Goal: Transaction & Acquisition: Obtain resource

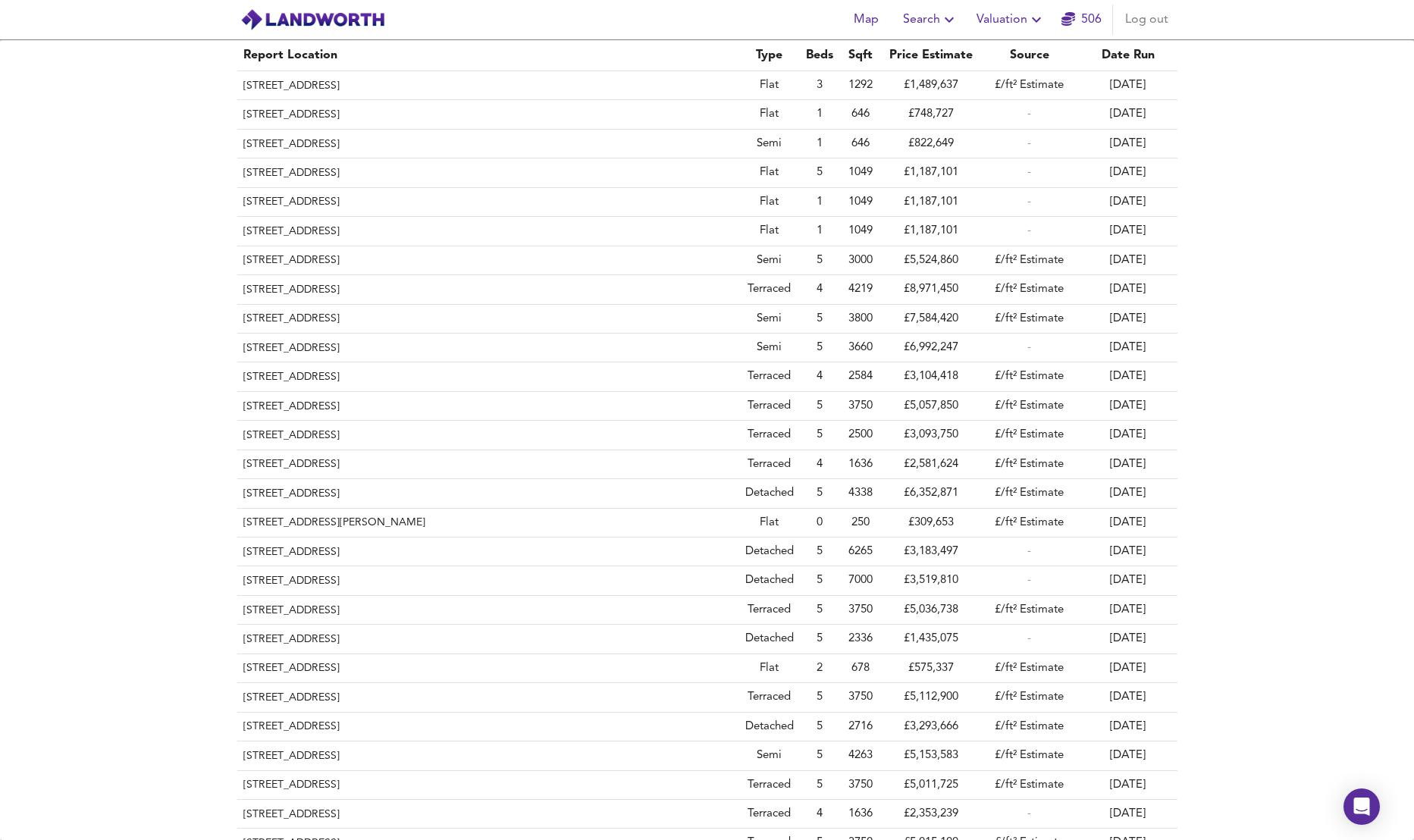
click at [995, 12] on span "Valuation" at bounding box center [1011, 20] width 69 height 22
click at [315, 16] on img at bounding box center [313, 20] width 145 height 23
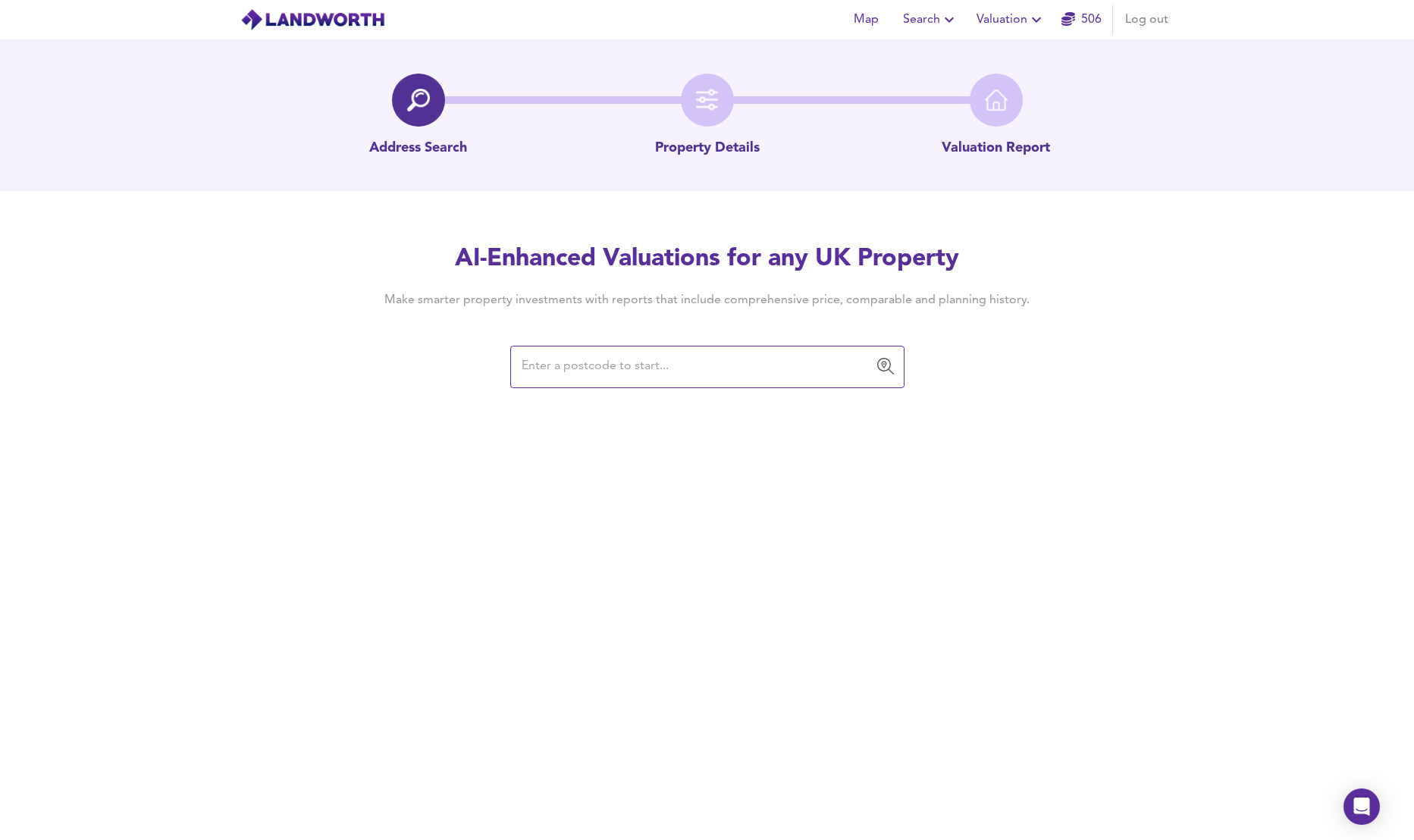
click at [644, 369] on input "text" at bounding box center [696, 366] width 358 height 29
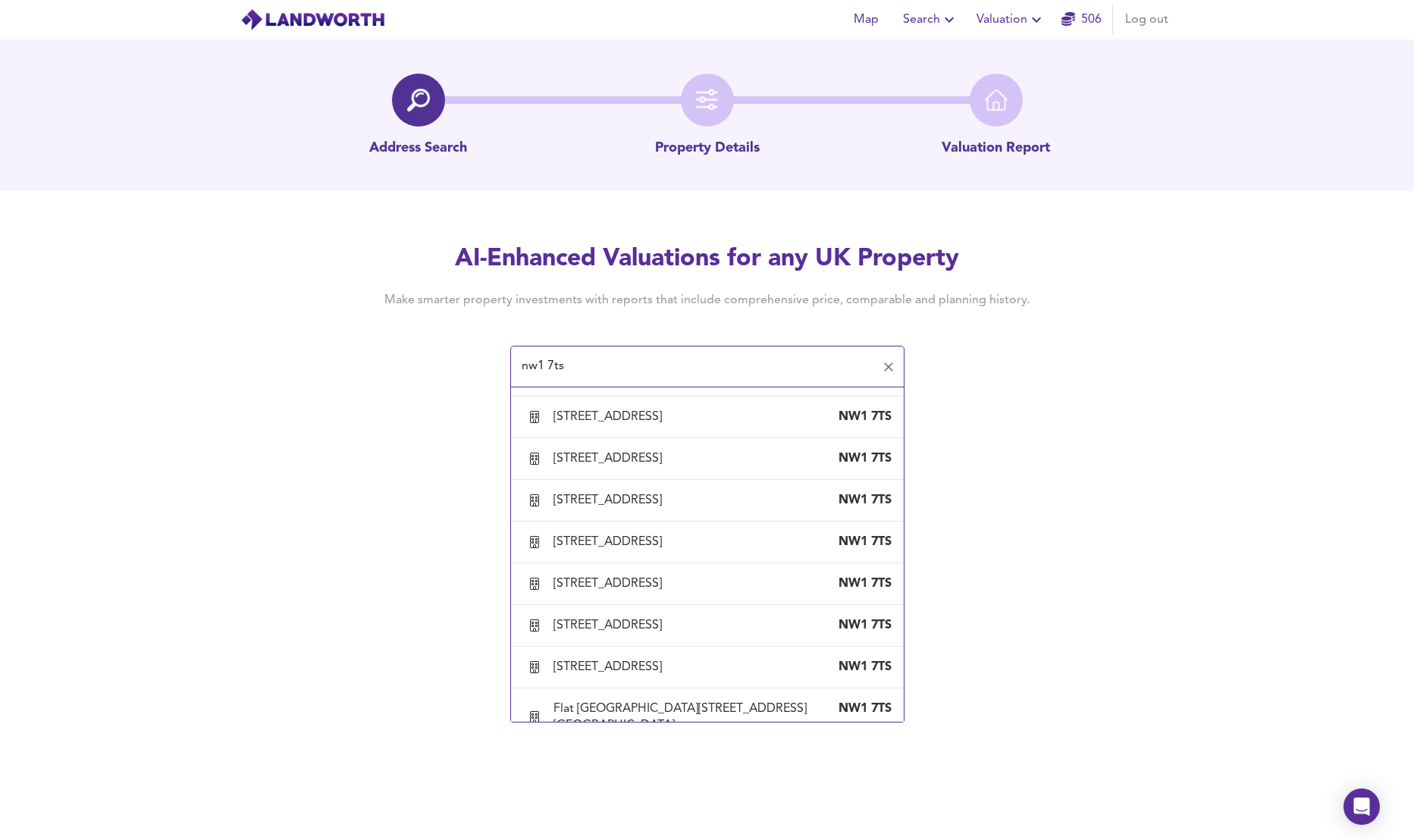
scroll to position [804, 0]
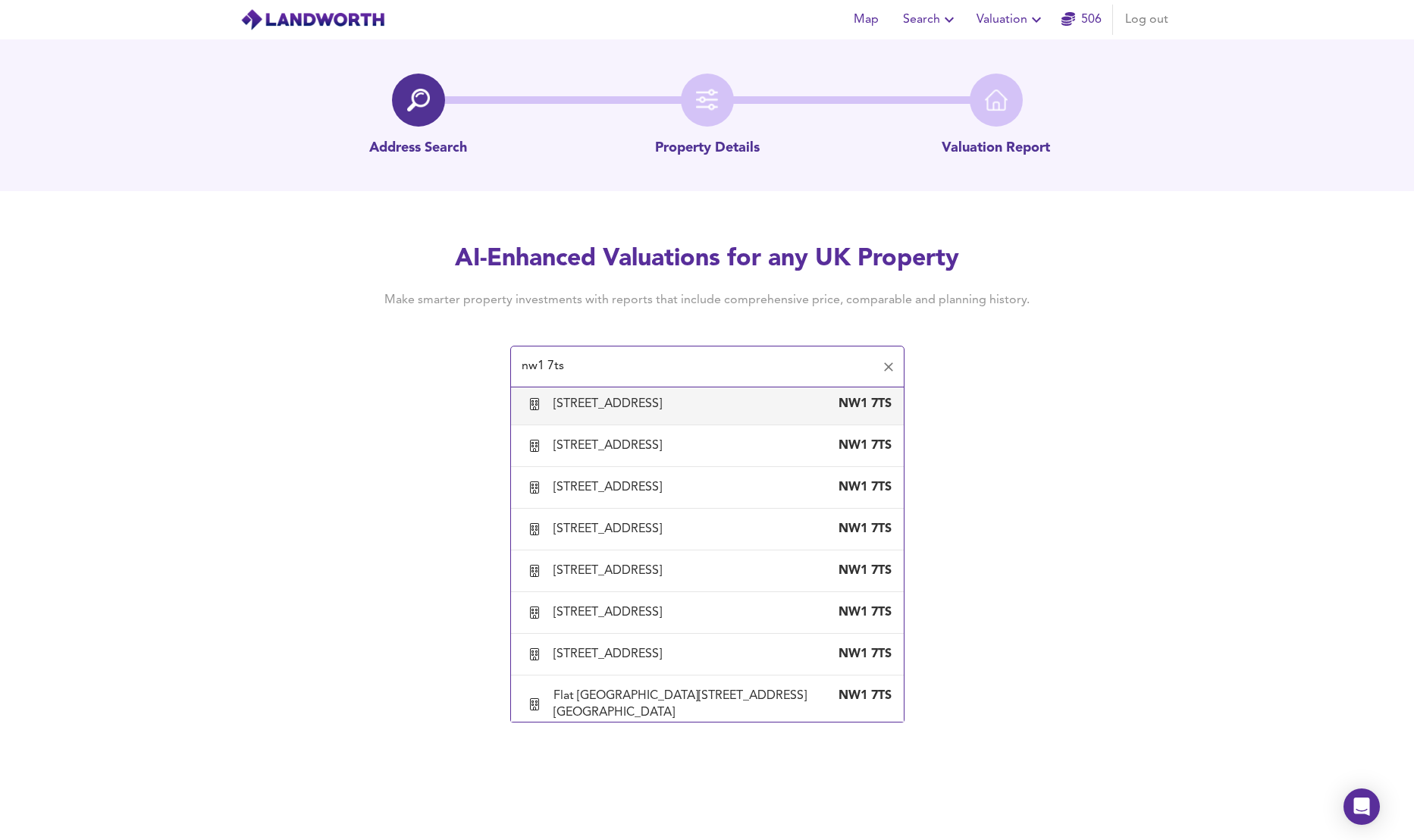
click at [668, 412] on div "[STREET_ADDRESS]" at bounding box center [611, 404] width 114 height 17
type input "[STREET_ADDRESS]"
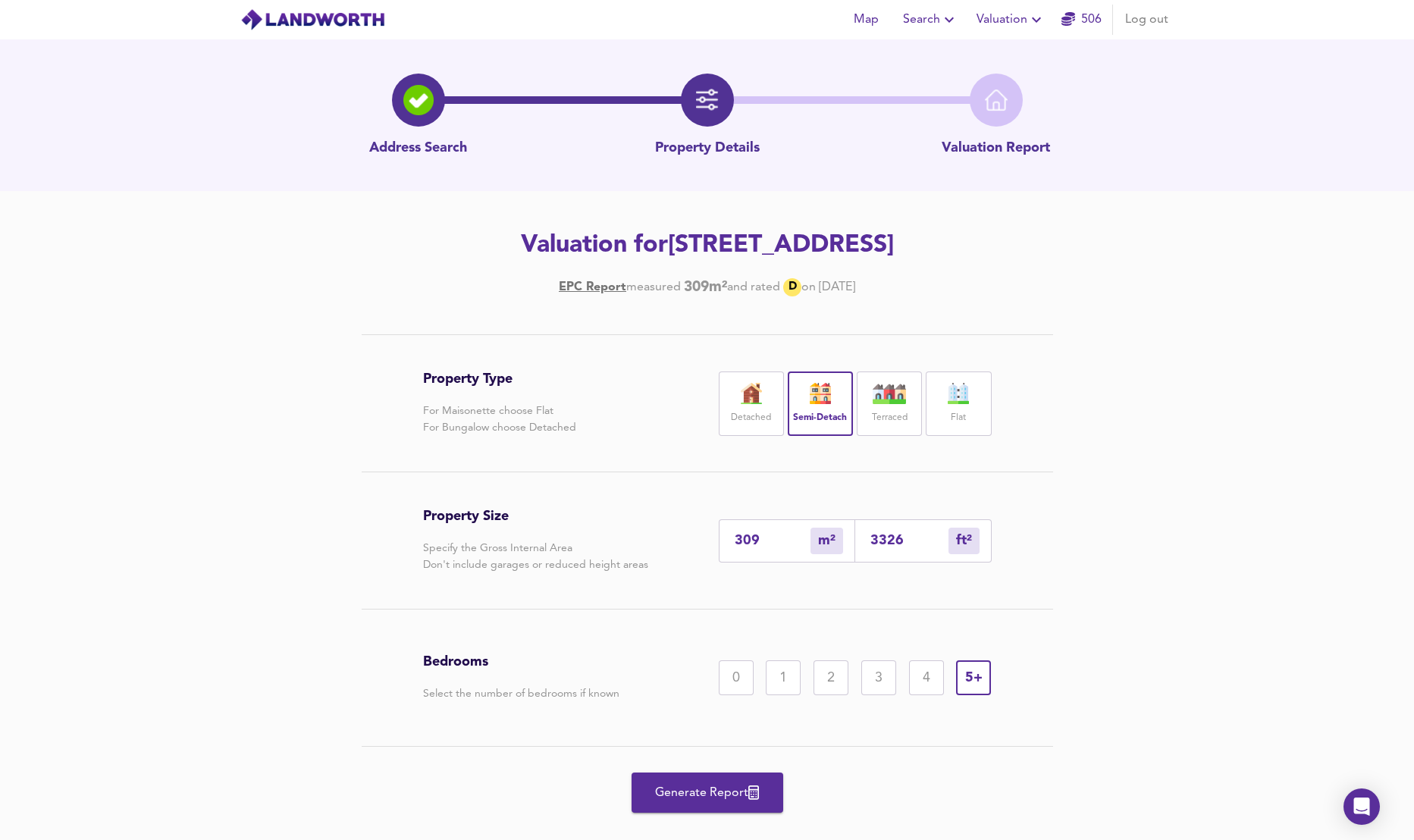
click at [651, 783] on span "Generate Report" at bounding box center [707, 793] width 121 height 22
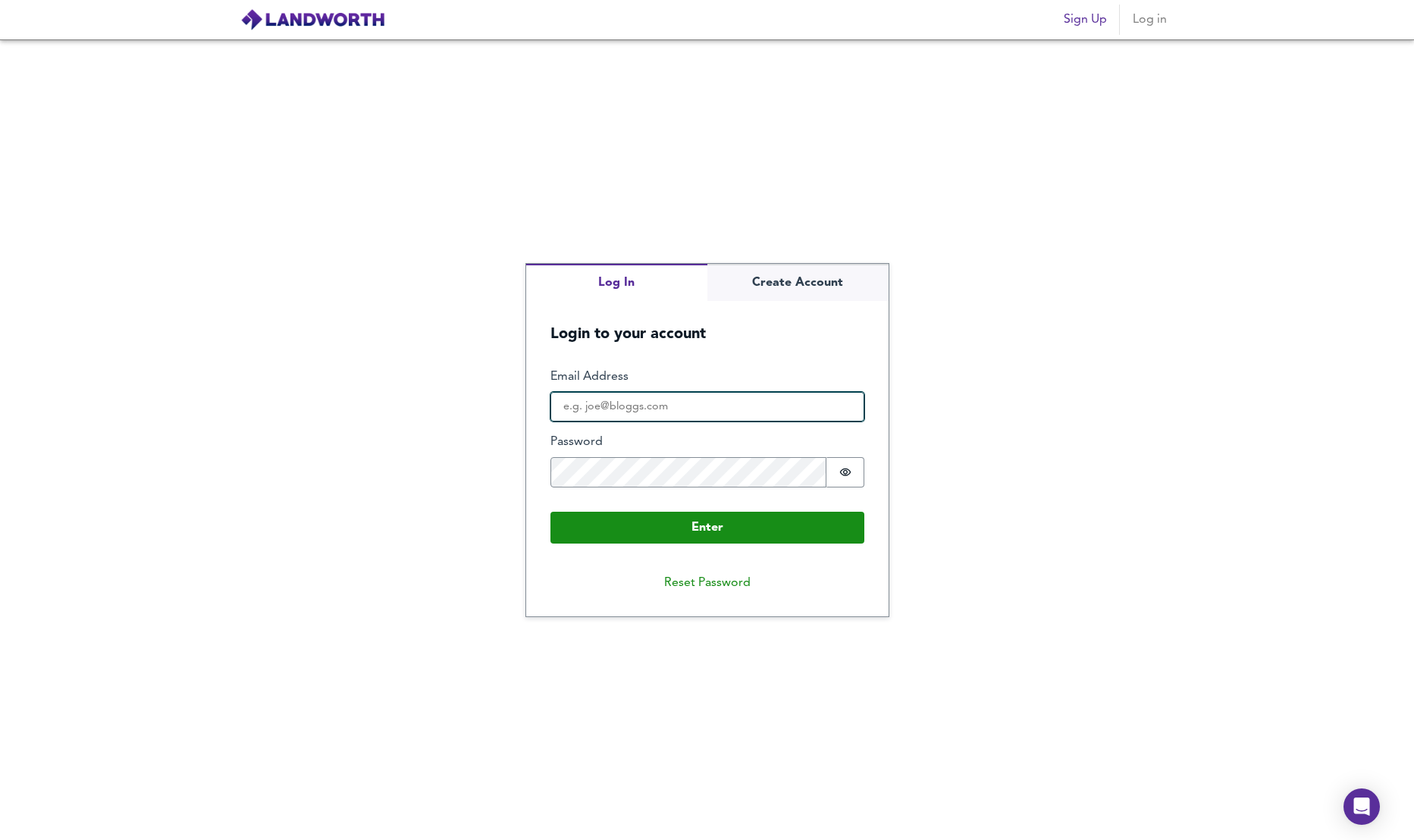
type input "[PERSON_NAME][DOMAIN_NAME][EMAIL_ADDRESS][DOMAIN_NAME]"
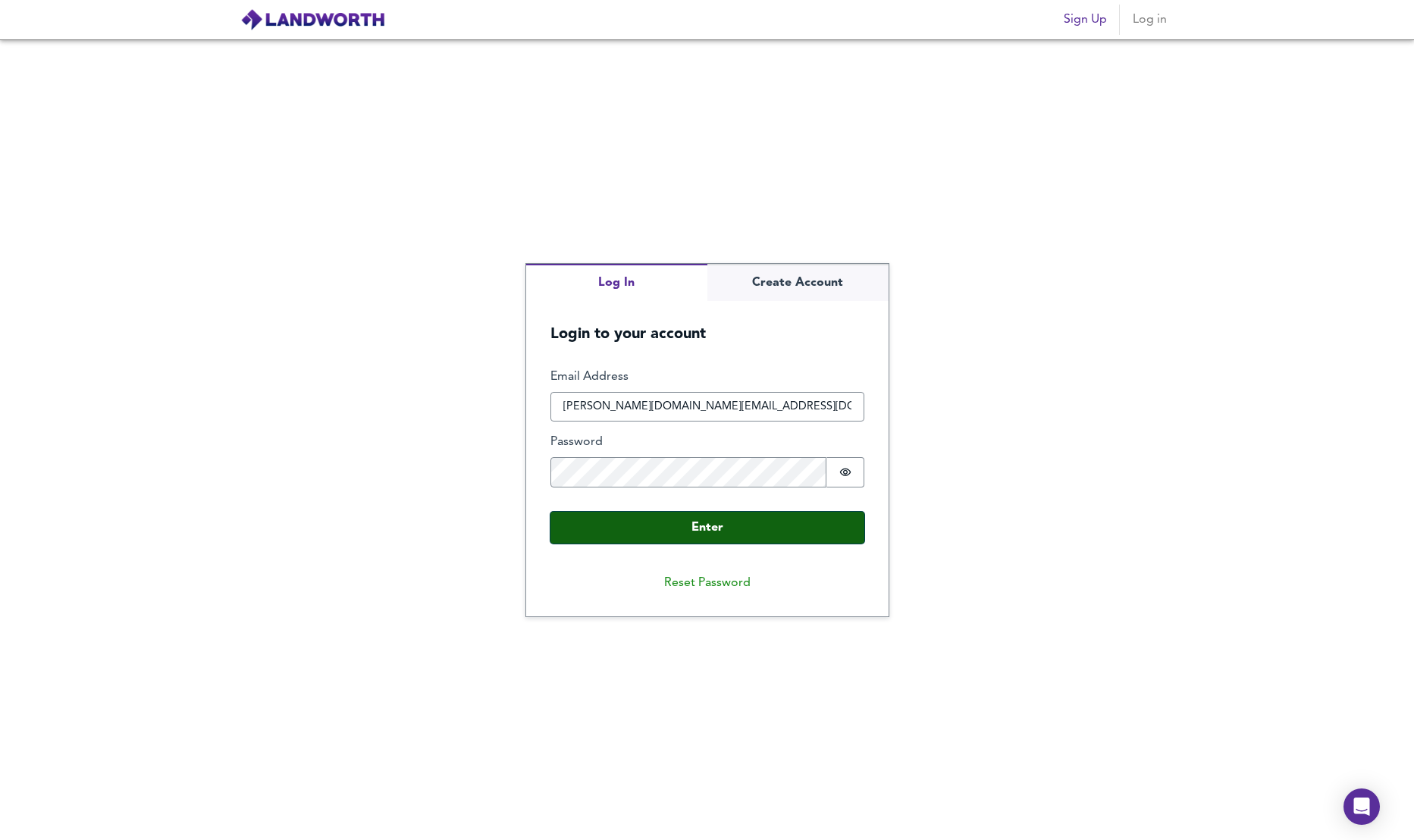
click at [769, 537] on button "Enter" at bounding box center [707, 527] width 314 height 32
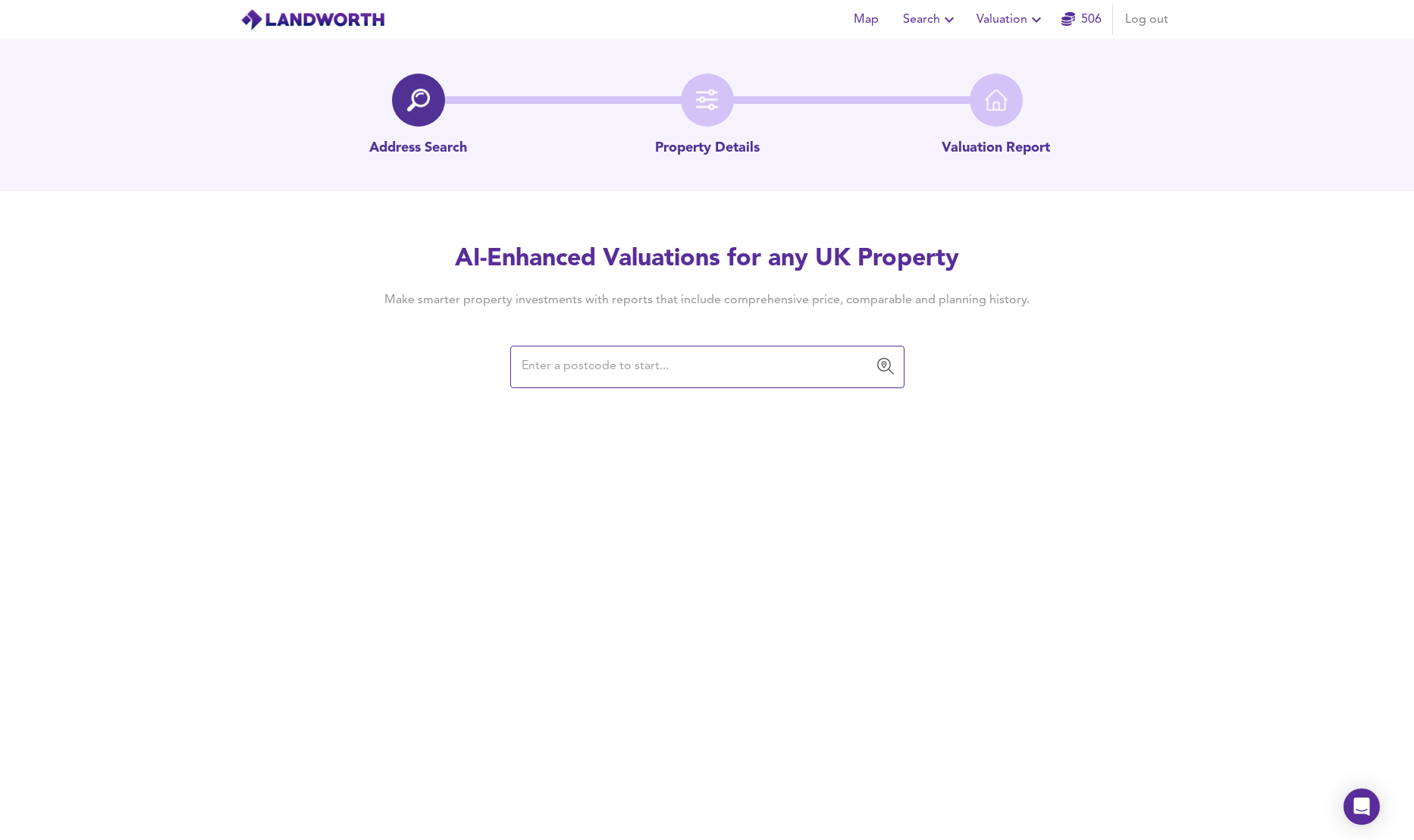
click at [675, 369] on input "text" at bounding box center [696, 366] width 358 height 29
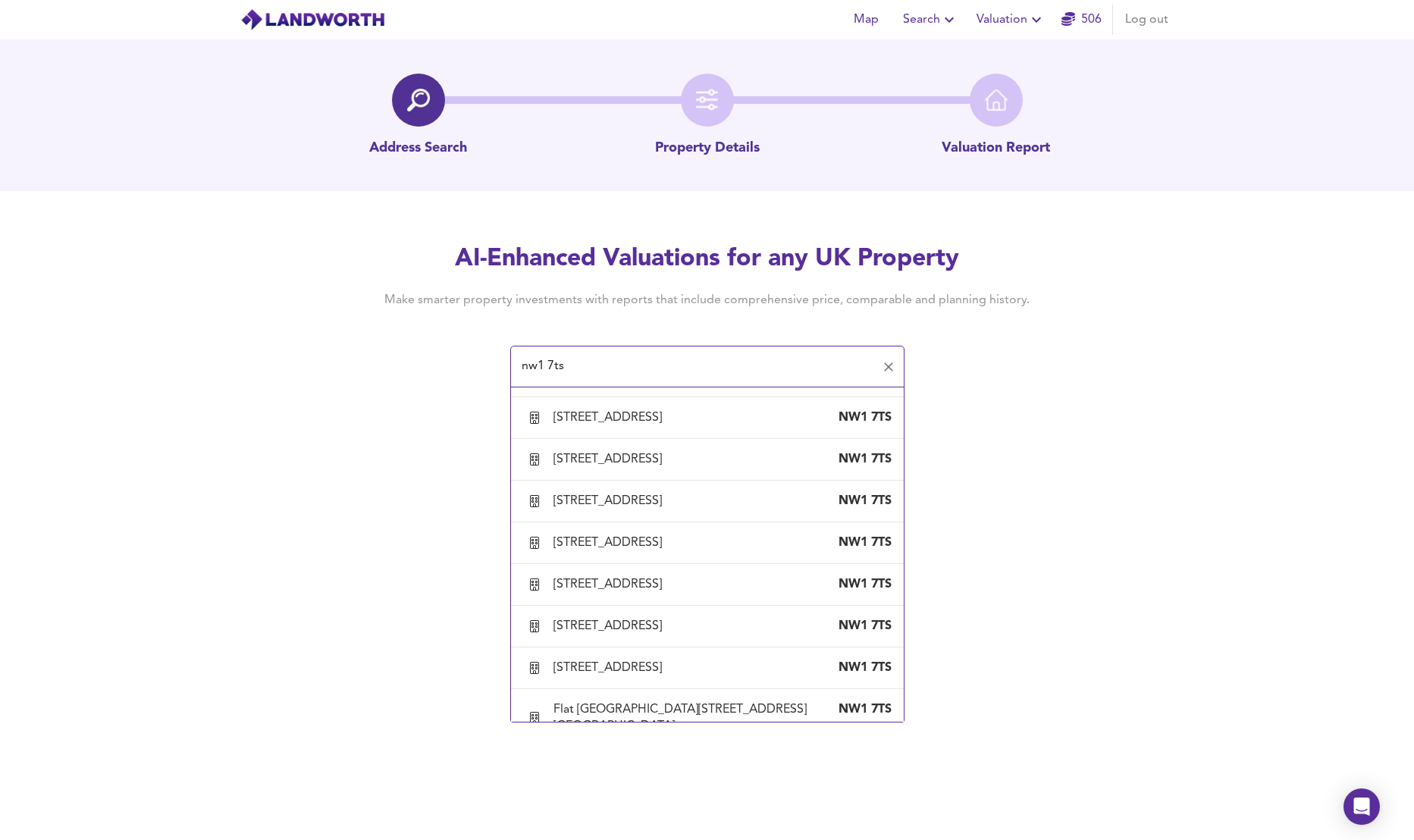
scroll to position [796, 0]
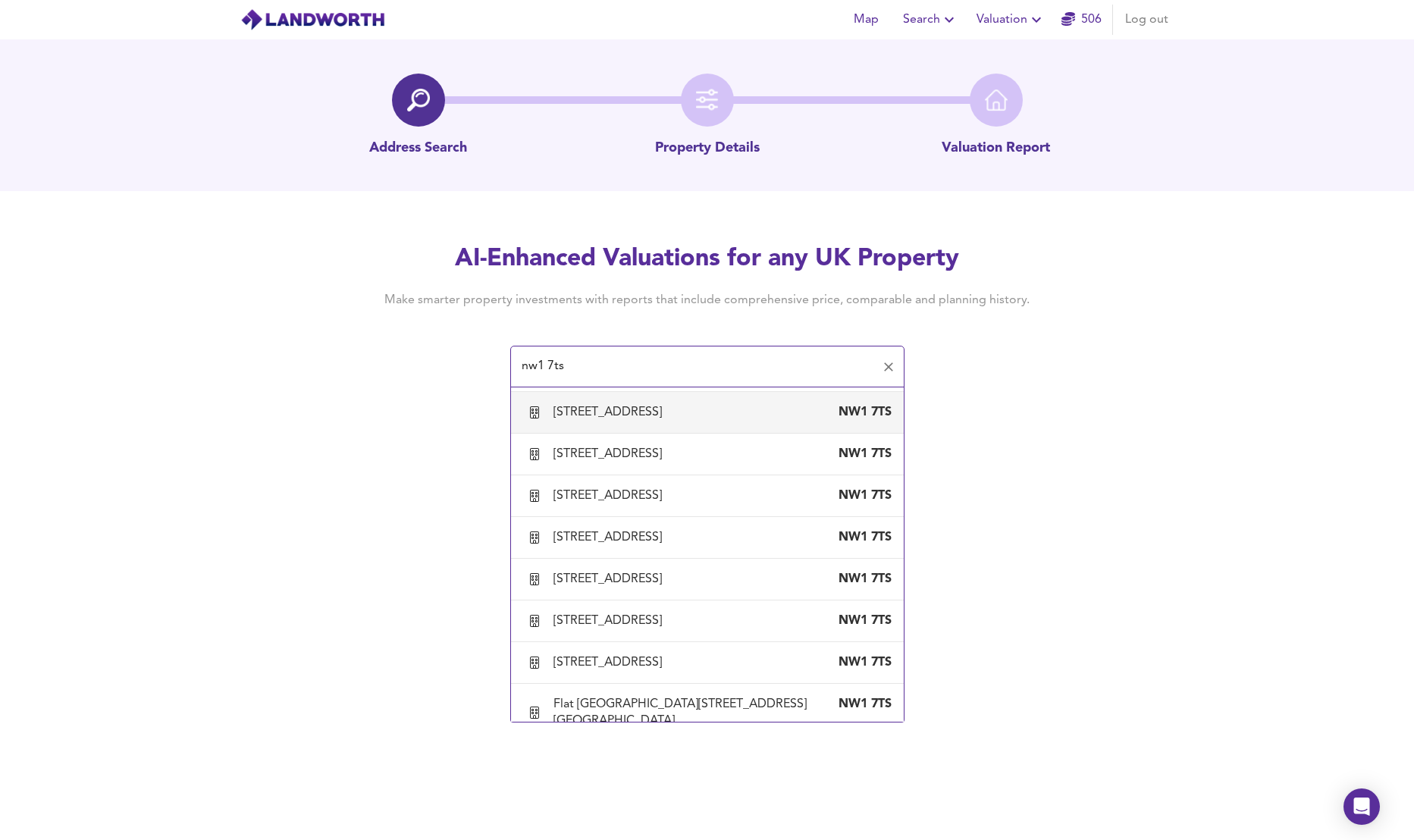
click at [668, 421] on div "[STREET_ADDRESS]" at bounding box center [611, 412] width 114 height 17
type input "[STREET_ADDRESS]"
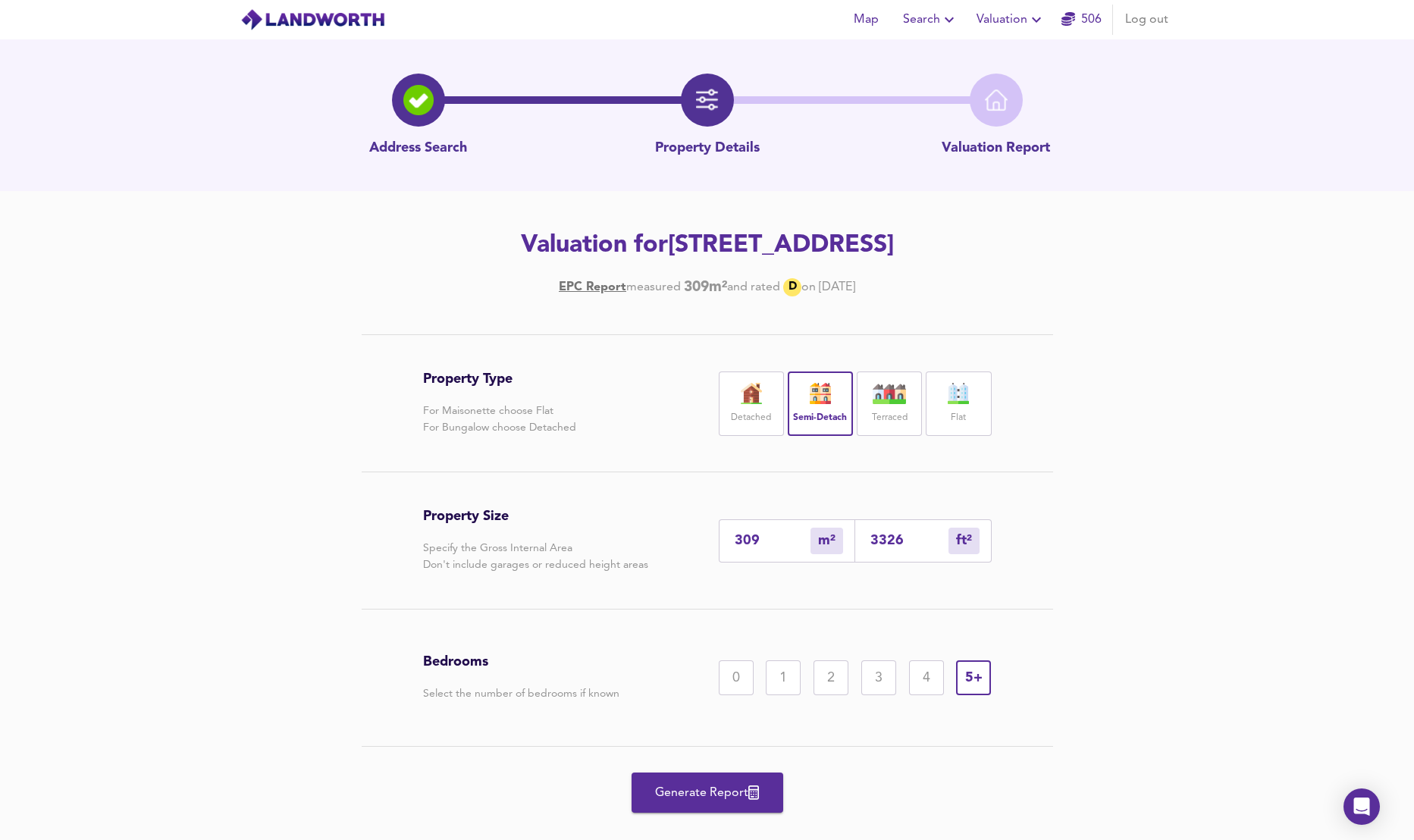
click at [690, 799] on span "Generate Report" at bounding box center [707, 793] width 121 height 22
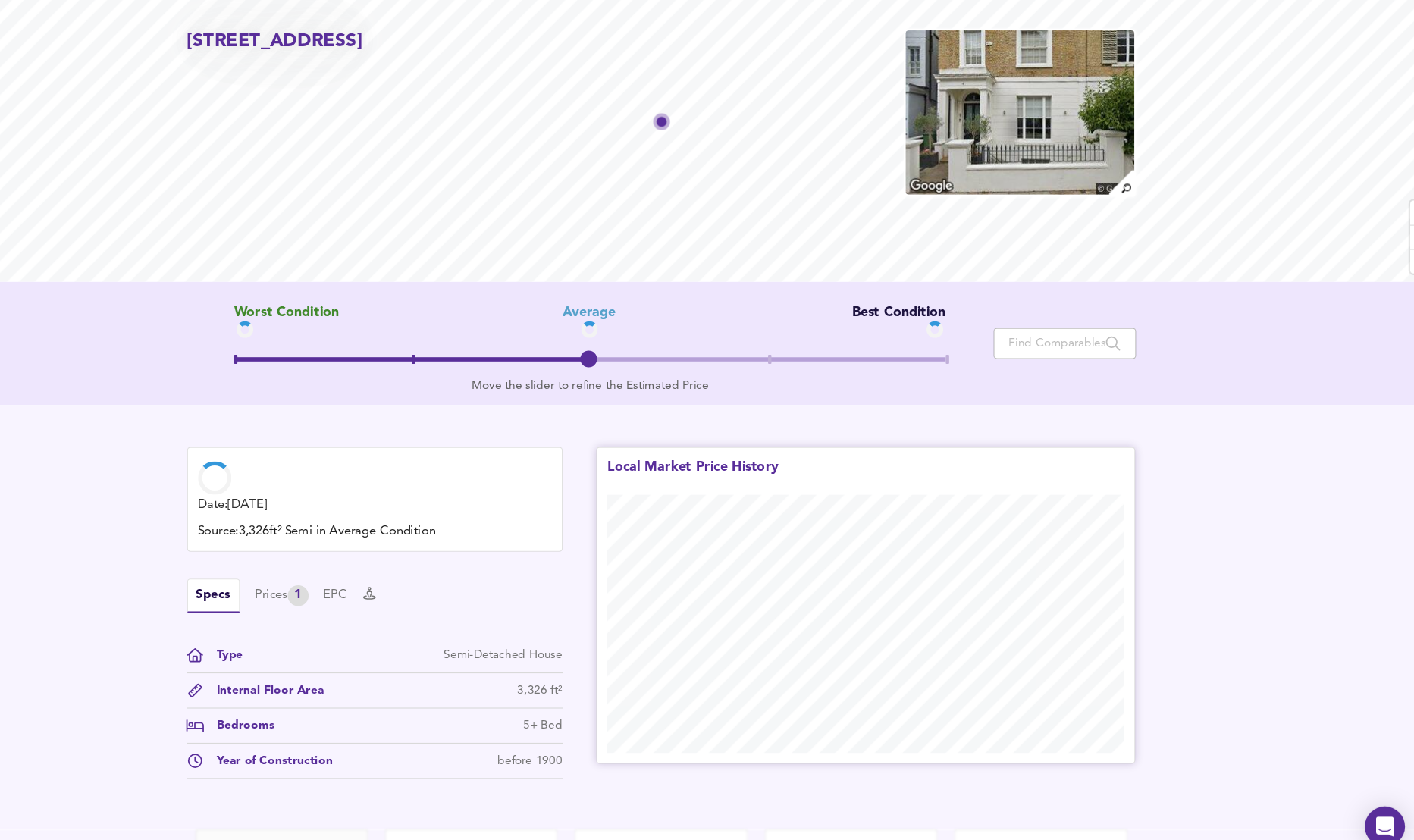
scroll to position [132, 0]
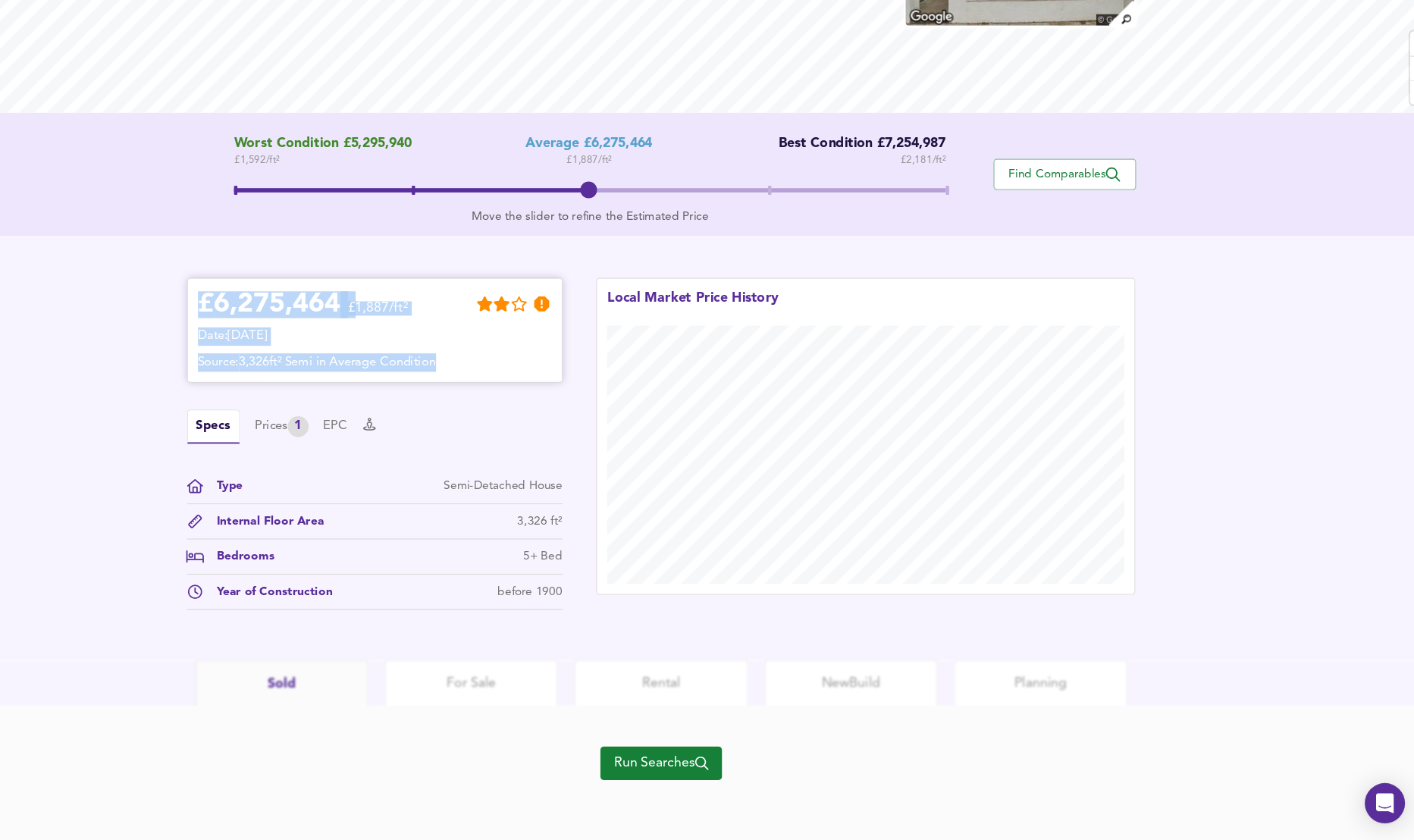
drag, startPoint x: 289, startPoint y: 346, endPoint x: 594, endPoint y: 413, distance: 312.3
click at [594, 413] on div "£ 6,275,464 £1,887/ft² Date: [DATE] Source: 3,326ft² Semi in Average Condition" at bounding box center [448, 378] width 320 height 75
drag, startPoint x: 553, startPoint y: 418, endPoint x: 232, endPoint y: 349, distance: 328.3
click at [231, 349] on div "£ 6,275,464 £1,887/ft² Date: [DATE] Source: 3,326ft² Semi in Average Condition …" at bounding box center [707, 486] width 1414 height 384
click at [961, 254] on span at bounding box center [642, 254] width 644 height 27
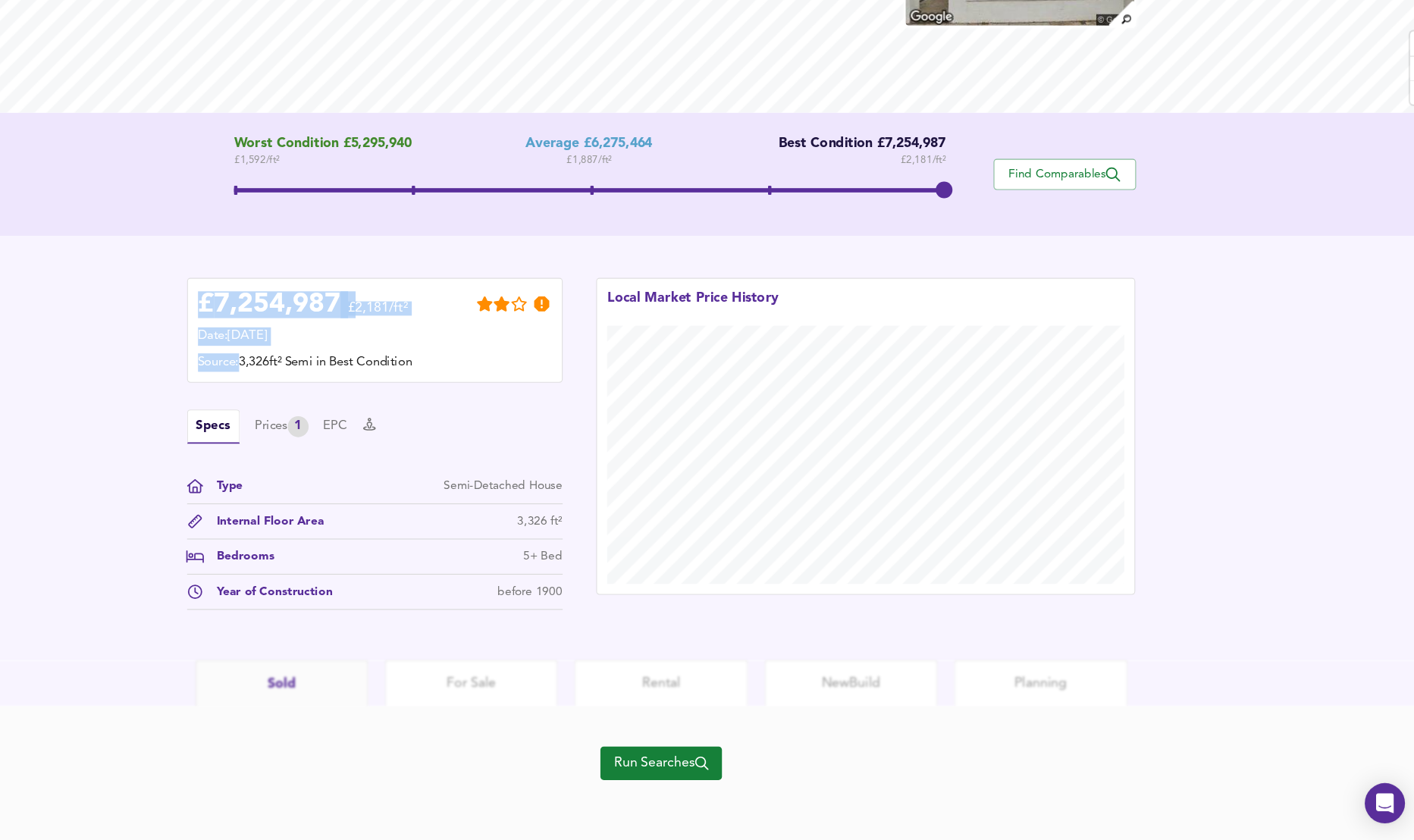
click at [802, 251] on span at bounding box center [642, 252] width 644 height 4
click at [643, 254] on span at bounding box center [642, 254] width 644 height 27
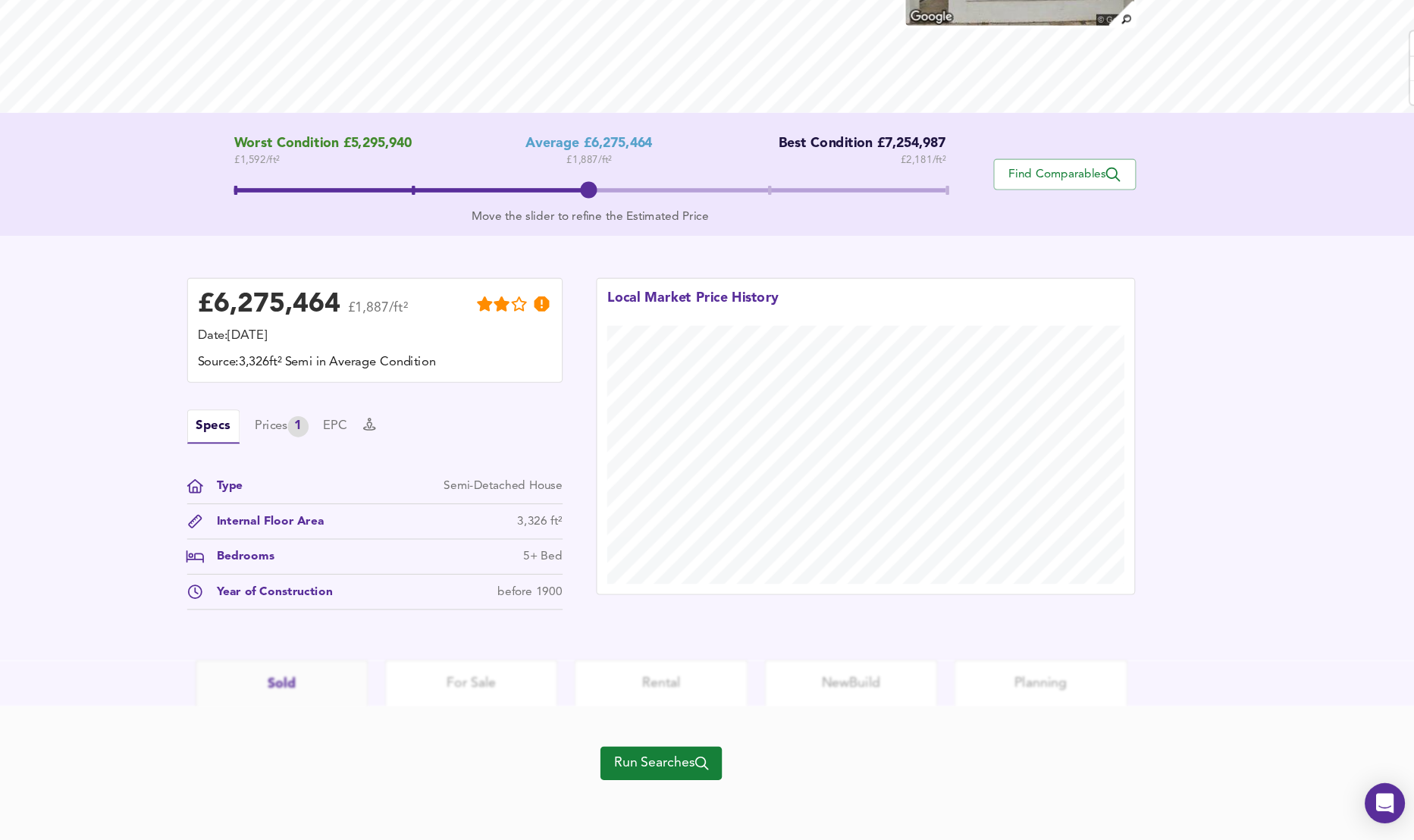
click at [1289, 489] on div "£ 6,275,464 £1,887/ft² Date: [DATE] Source: 3,326ft² Semi in Average Condition …" at bounding box center [707, 486] width 1414 height 384
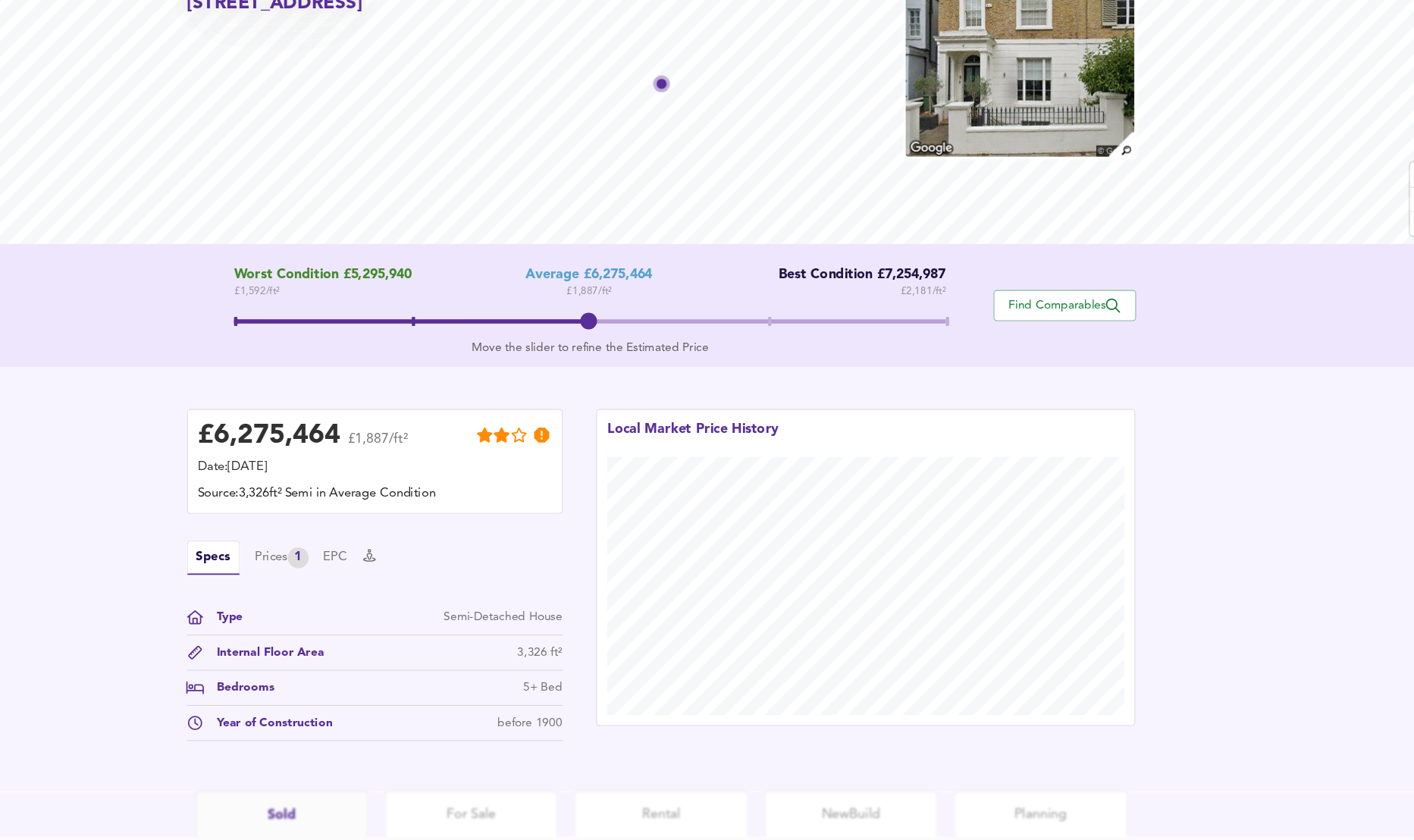
scroll to position [0, 0]
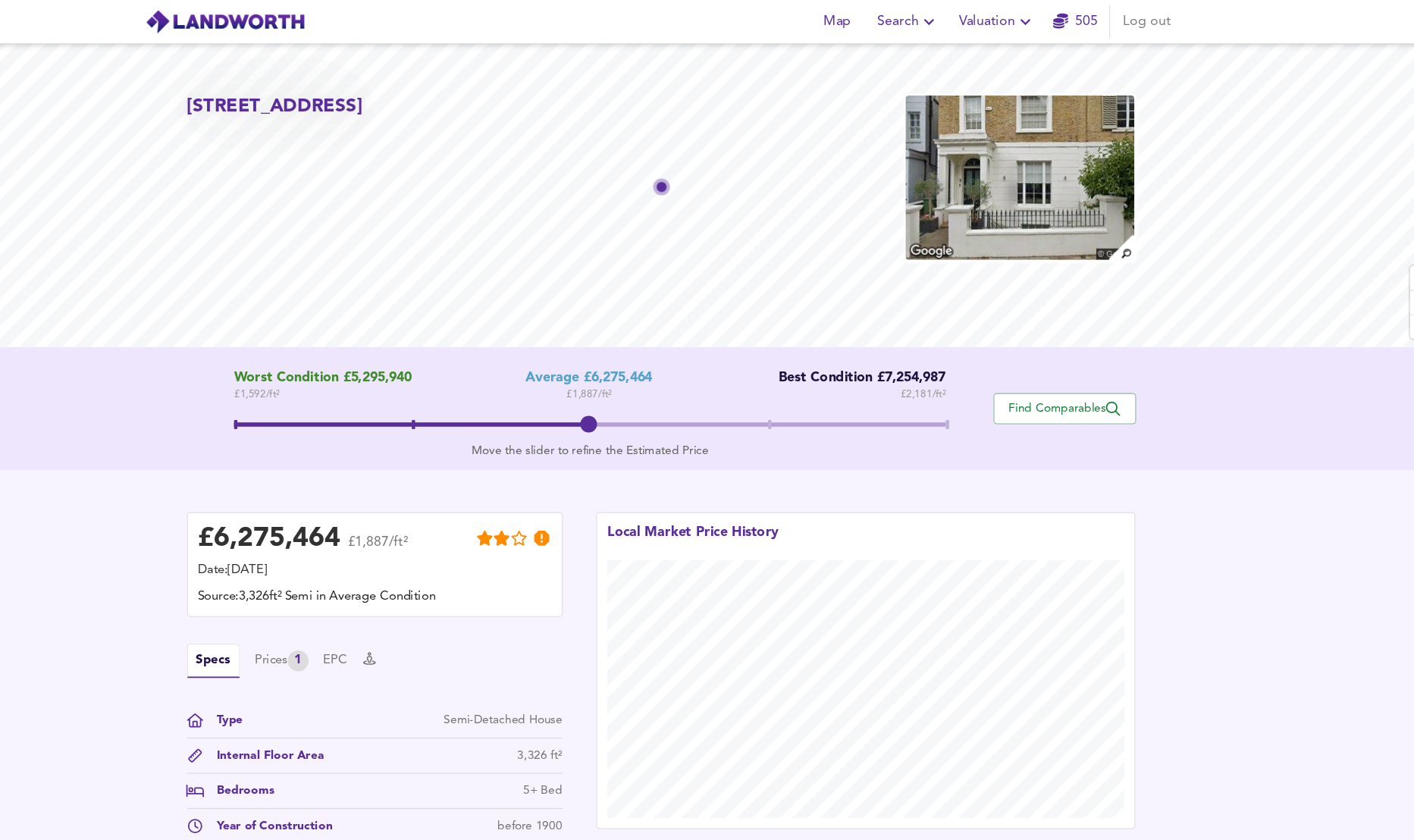
click at [960, 385] on span at bounding box center [642, 384] width 644 height 4
click at [1011, 18] on span "Valuation" at bounding box center [1011, 20] width 69 height 22
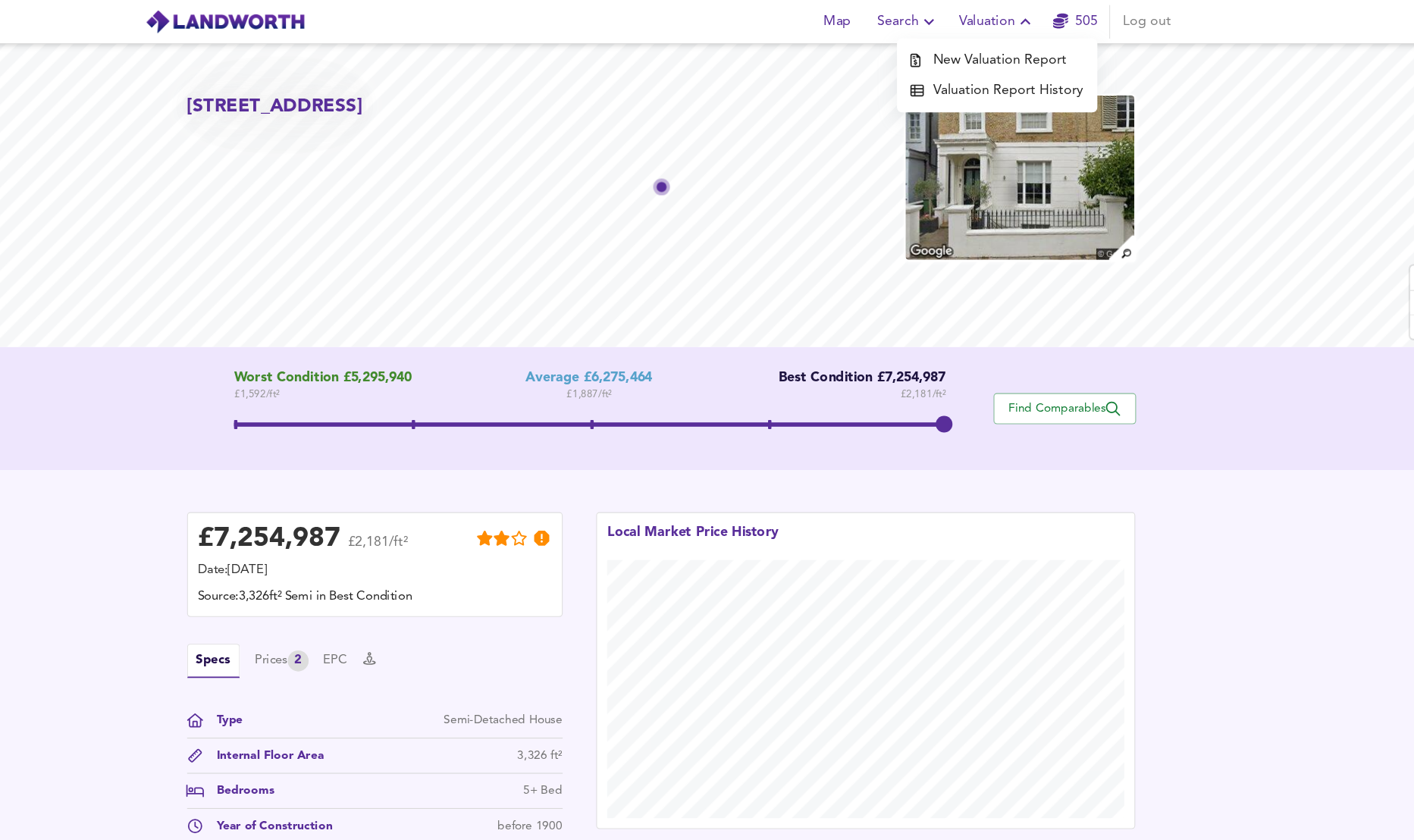
click at [991, 49] on li "New Valuation Report" at bounding box center [1011, 54] width 181 height 27
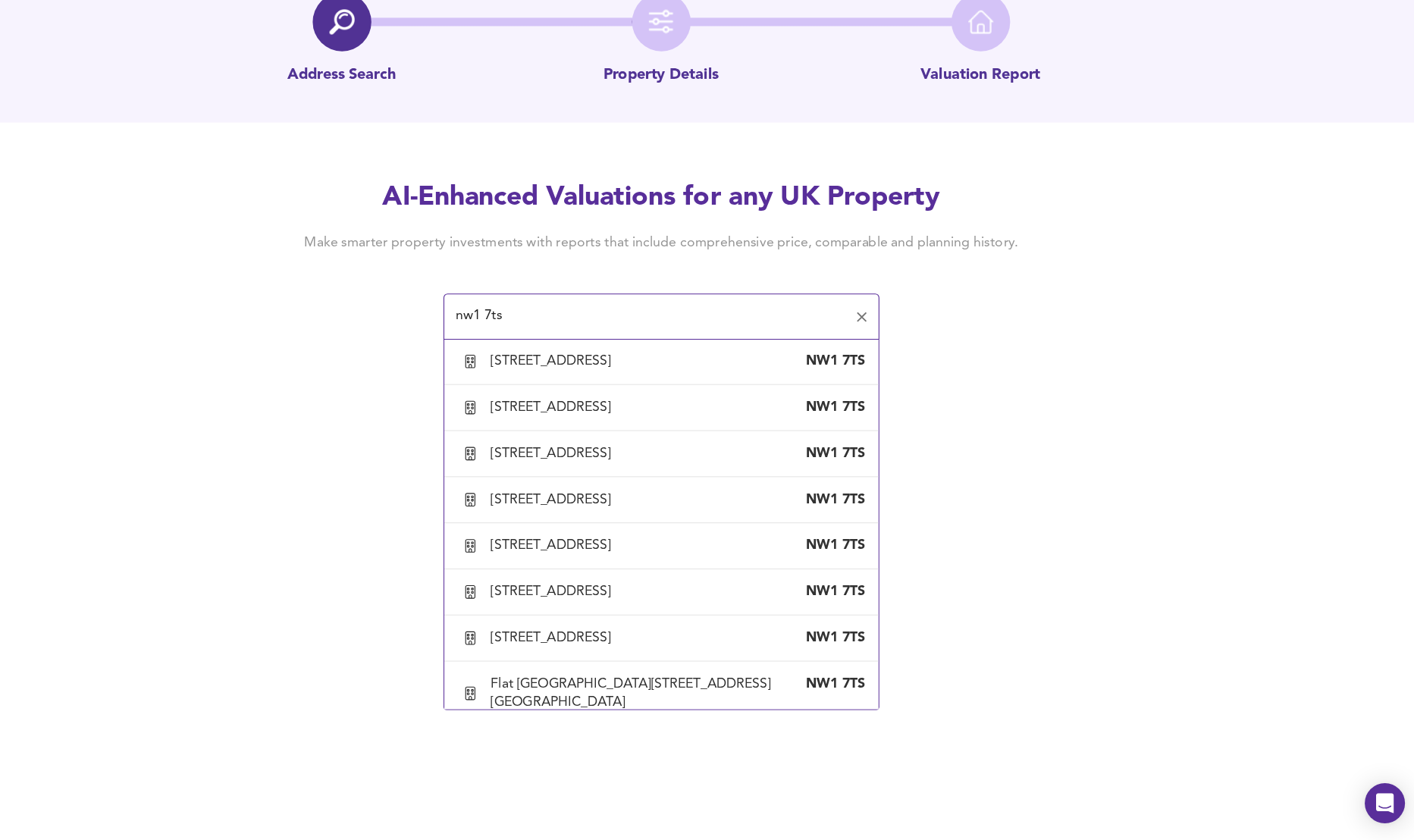
scroll to position [802, 0]
click at [640, 414] on div "[STREET_ADDRESS]" at bounding box center [611, 405] width 114 height 17
type input "[STREET_ADDRESS]"
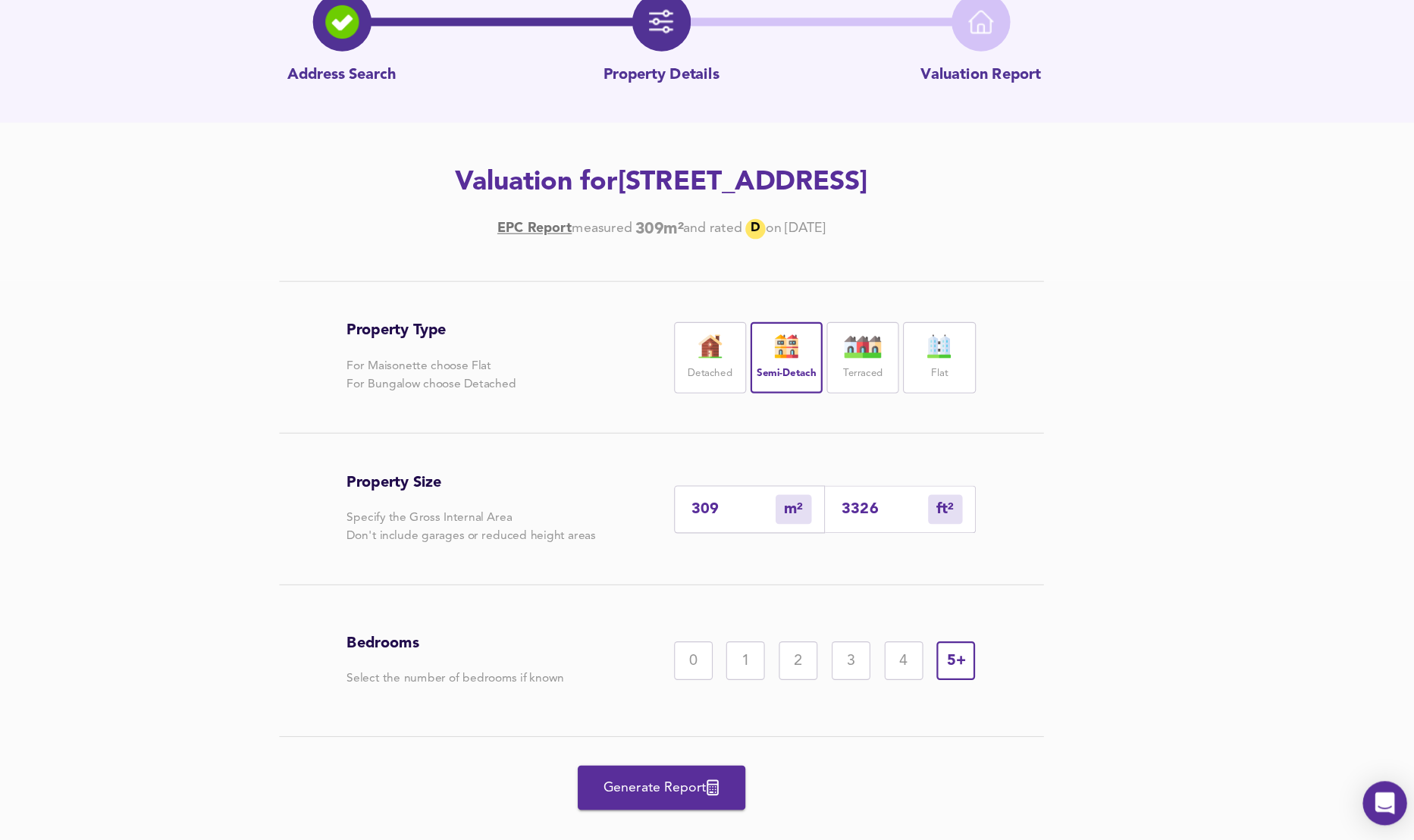
click at [1356, 798] on div "Open Intercom Messenger" at bounding box center [1362, 807] width 40 height 40
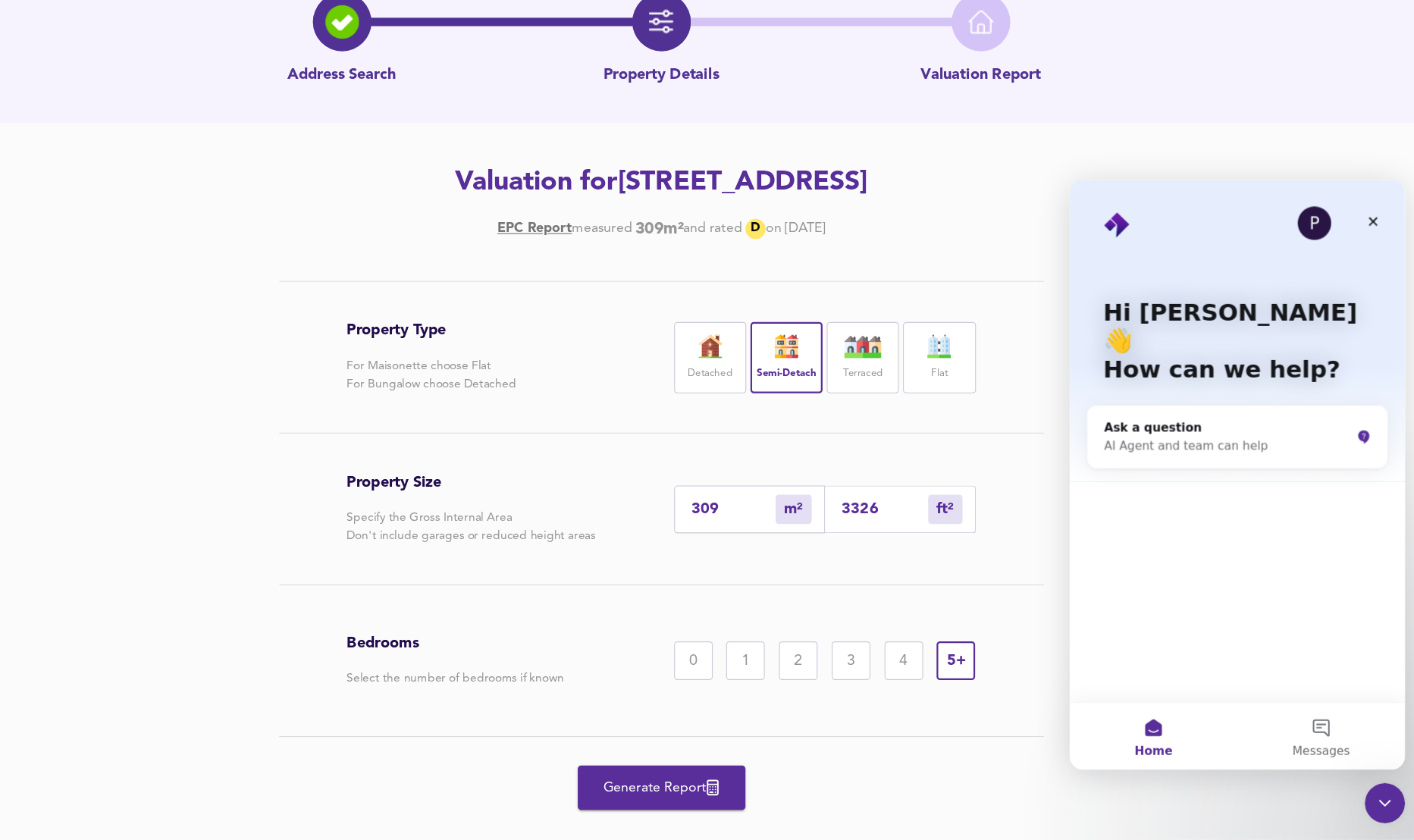
click at [1290, 218] on div "P" at bounding box center [1290, 218] width 30 height 30
click at [1156, 412] on div "AI Agent and team can help" at bounding box center [1211, 419] width 223 height 16
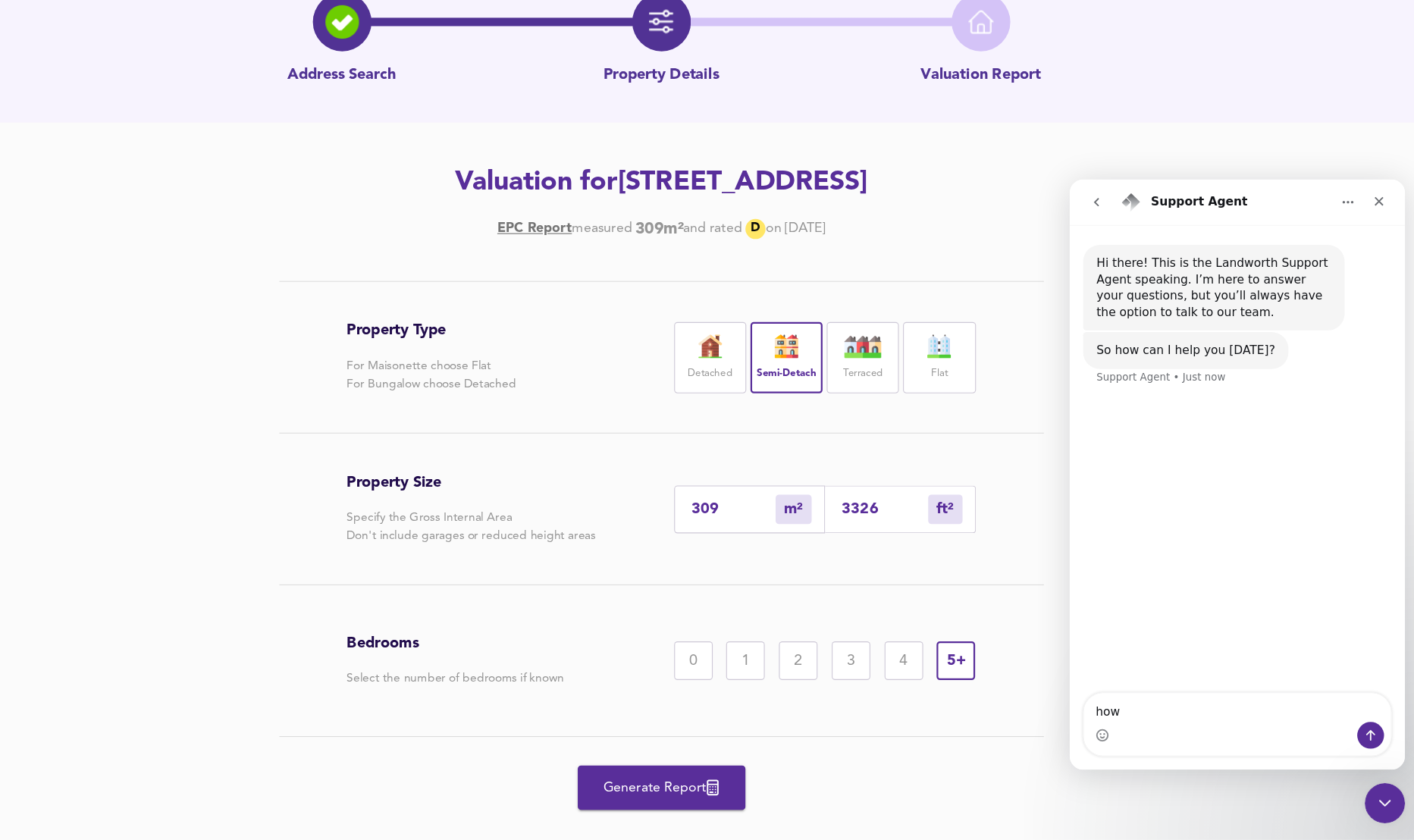
type textarea "how"
click at [864, 540] on div "3326 ft² sqft" at bounding box center [923, 541] width 136 height 43
click at [883, 539] on input "3326" at bounding box center [909, 540] width 78 height 16
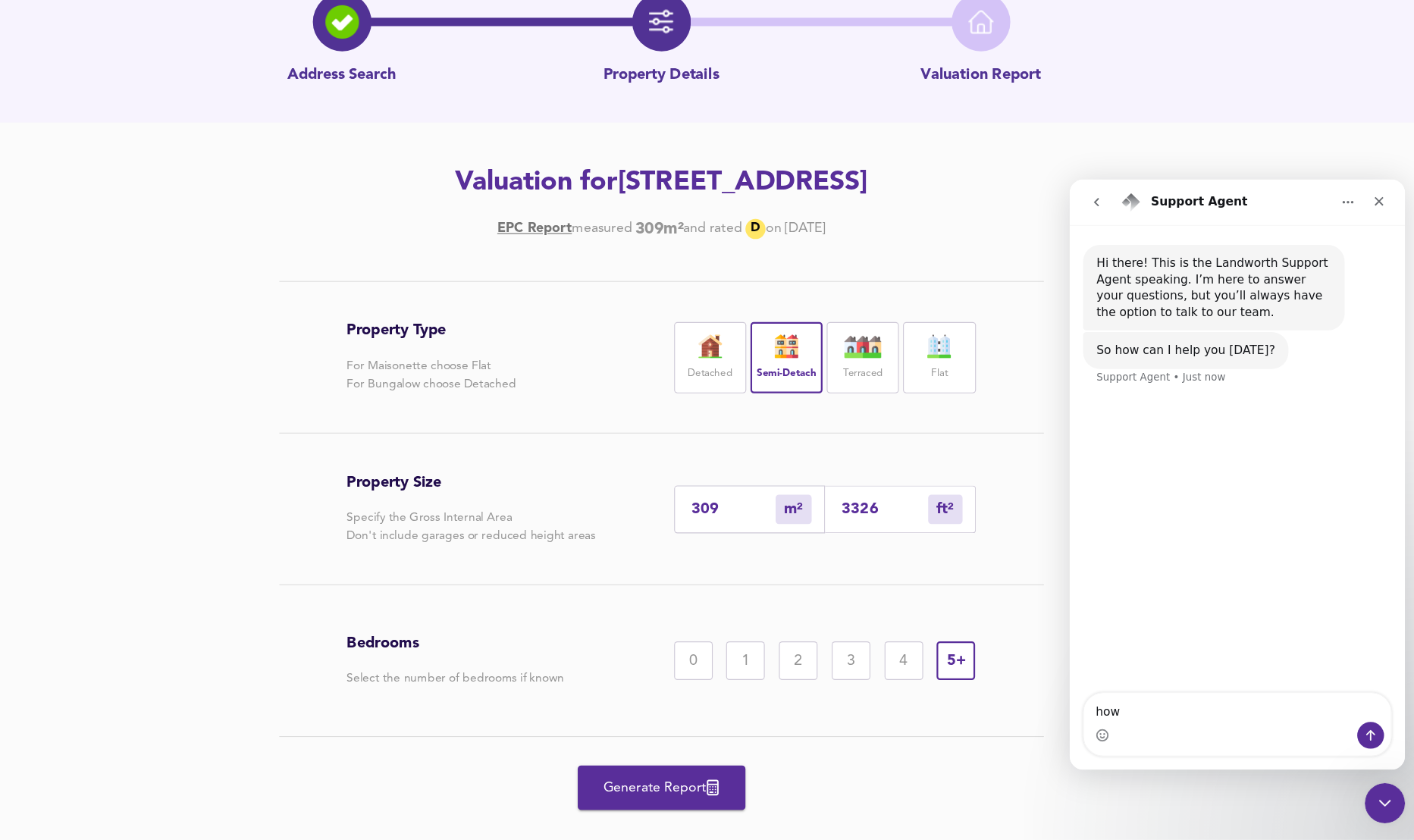
type input "0"
type input "3"
type input "30"
type input "28"
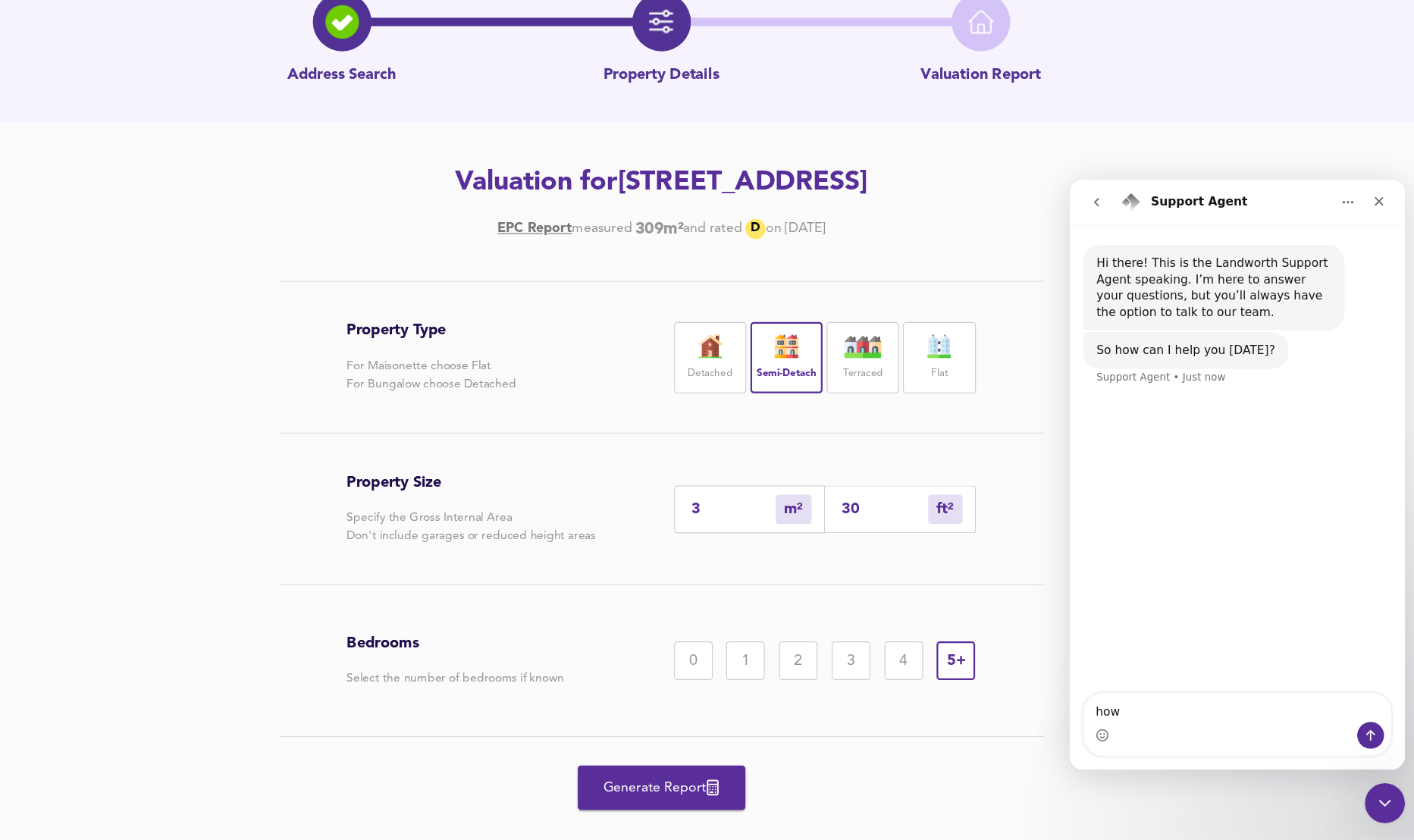
type input "300"
type input "279"
type input "3000"
click at [870, 623] on div "Bedrooms Select the number of bedrooms if known 0 1 2 3 4 5+" at bounding box center [708, 677] width 569 height 136
click at [769, 537] on input "279" at bounding box center [773, 540] width 76 height 16
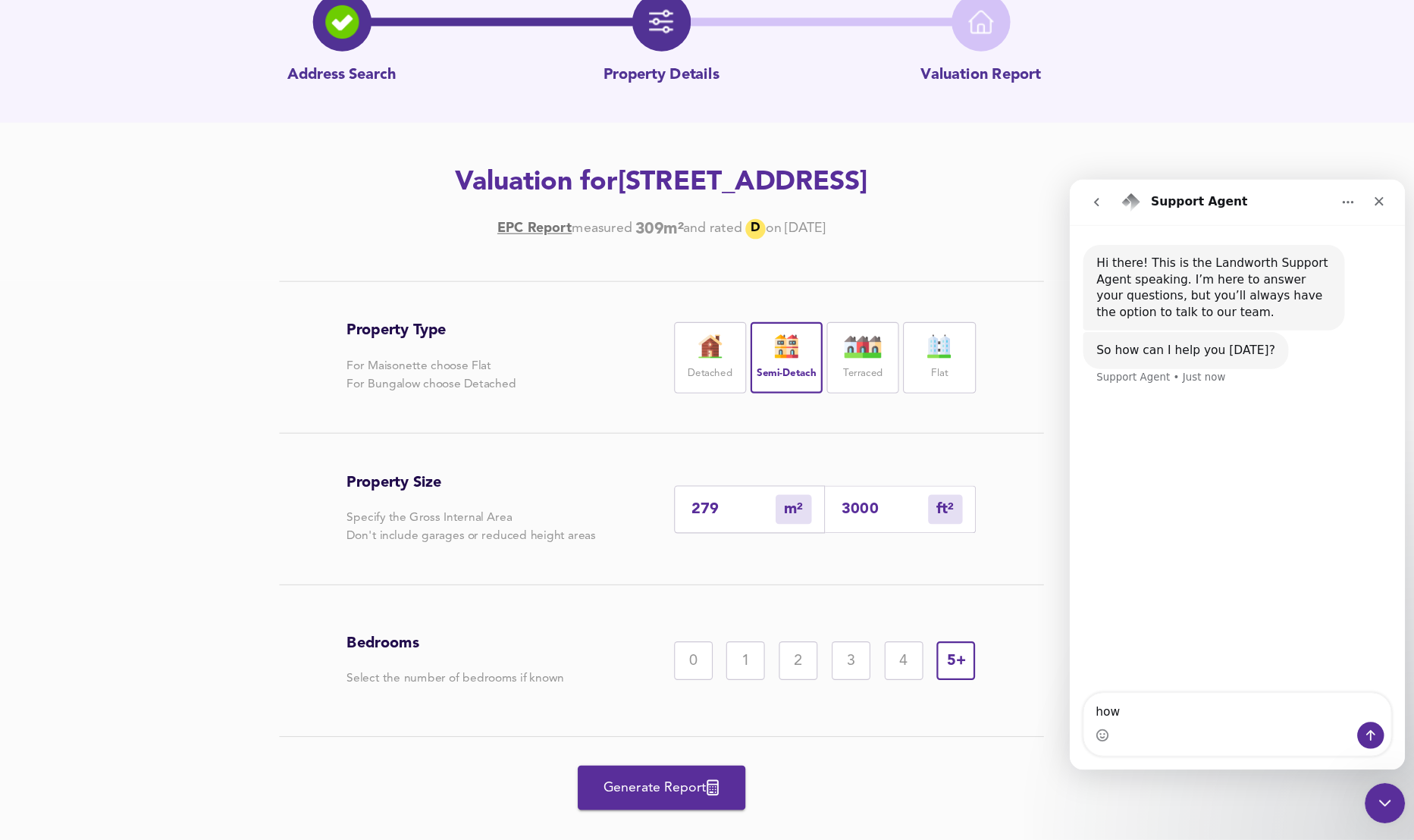
click at [769, 537] on input "279" at bounding box center [773, 540] width 76 height 16
click at [758, 551] on div "279 m² sqm" at bounding box center [786, 541] width 136 height 43
click at [758, 550] on div "279 m² sqm" at bounding box center [786, 541] width 136 height 43
click at [745, 536] on input "279" at bounding box center [773, 540] width 76 height 16
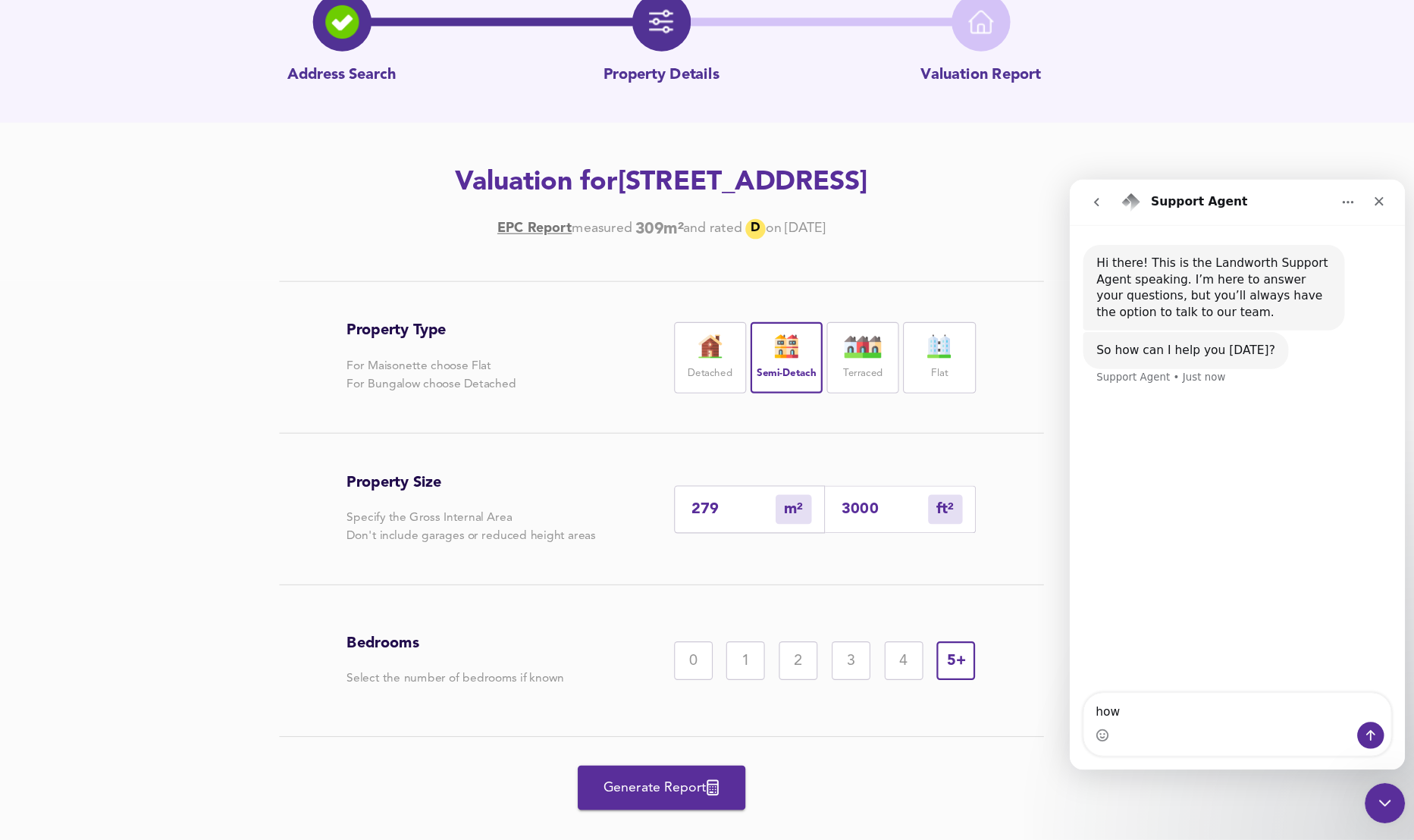
type input "2"
type input "22"
type input "28"
type input "301"
type input "281"
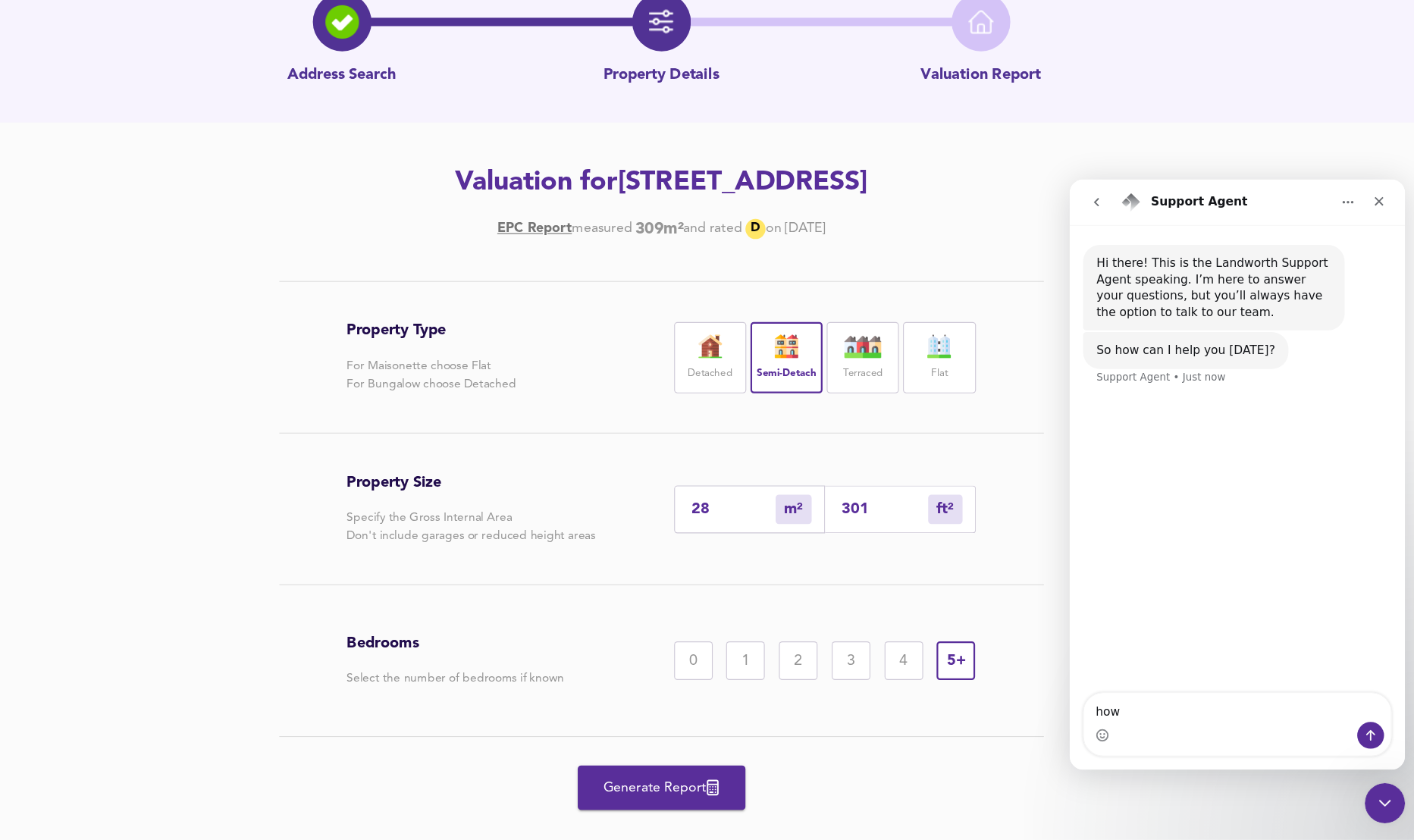
type input "3025"
type input "281"
click at [722, 623] on div "Bedrooms Select the number of bedrooms if known 0 1 2 3 4 5+" at bounding box center [708, 677] width 569 height 136
click at [718, 778] on button "Generate Report" at bounding box center [707, 792] width 152 height 40
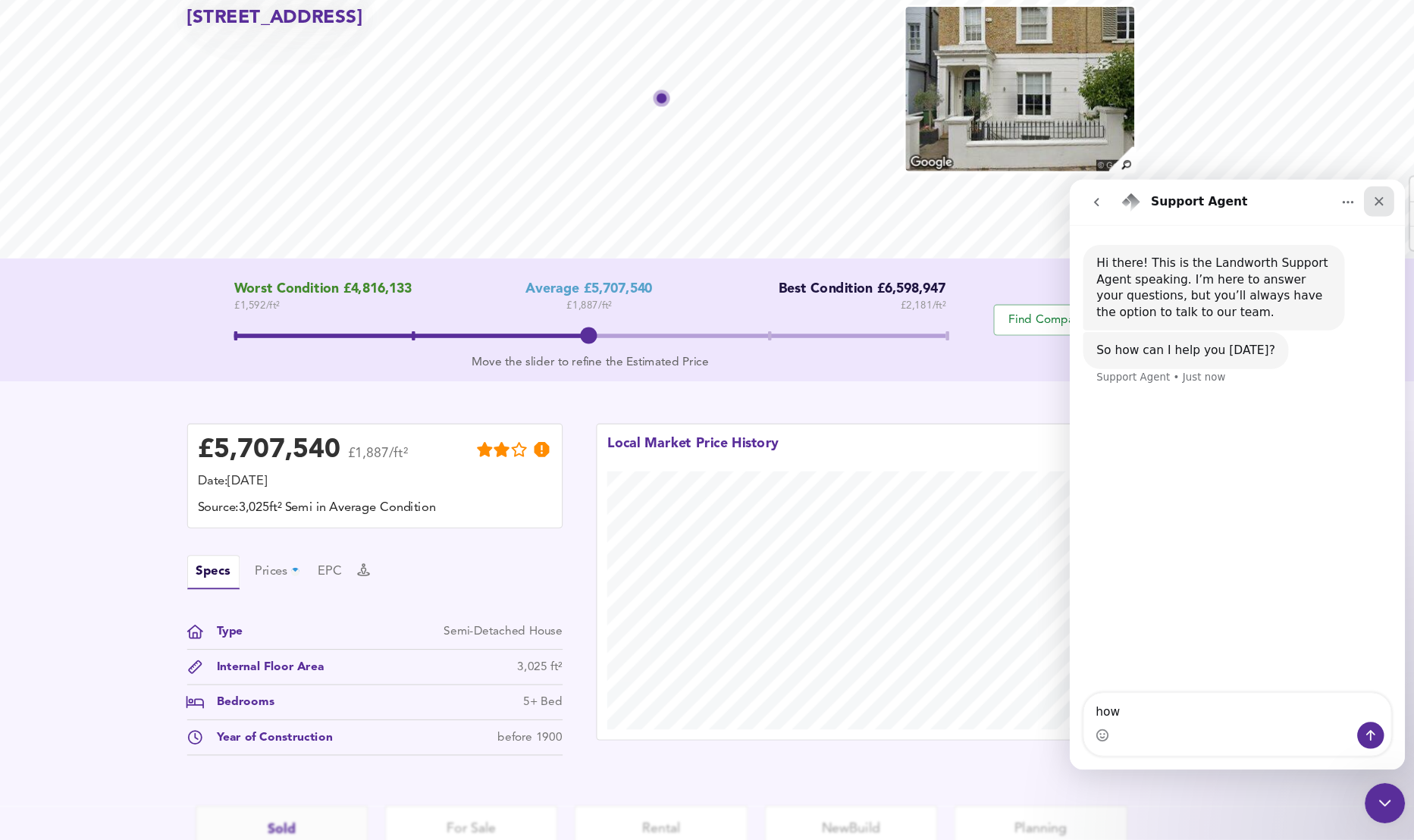
click at [1351, 199] on icon "Close" at bounding box center [1349, 199] width 12 height 12
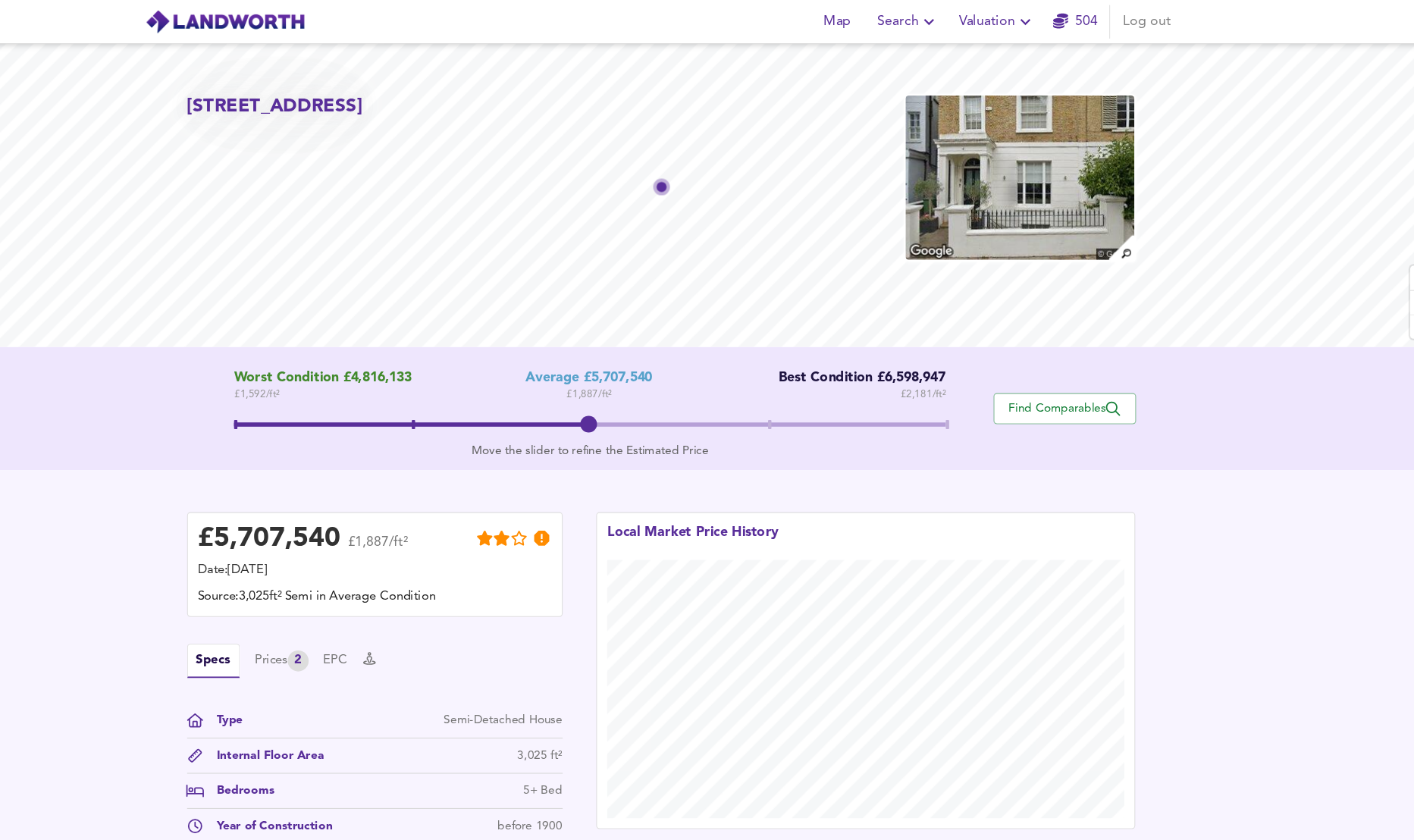
click at [808, 389] on span at bounding box center [642, 385] width 644 height 27
click at [641, 390] on span at bounding box center [642, 385] width 644 height 27
drag, startPoint x: 575, startPoint y: 341, endPoint x: 979, endPoint y: 404, distance: 408.9
click at [981, 404] on div "Worst Condition £4,816,133 £ 1,592 / ft² Average £5,707,540 £ 1,887 / ft² Best …" at bounding box center [707, 369] width 1414 height 112
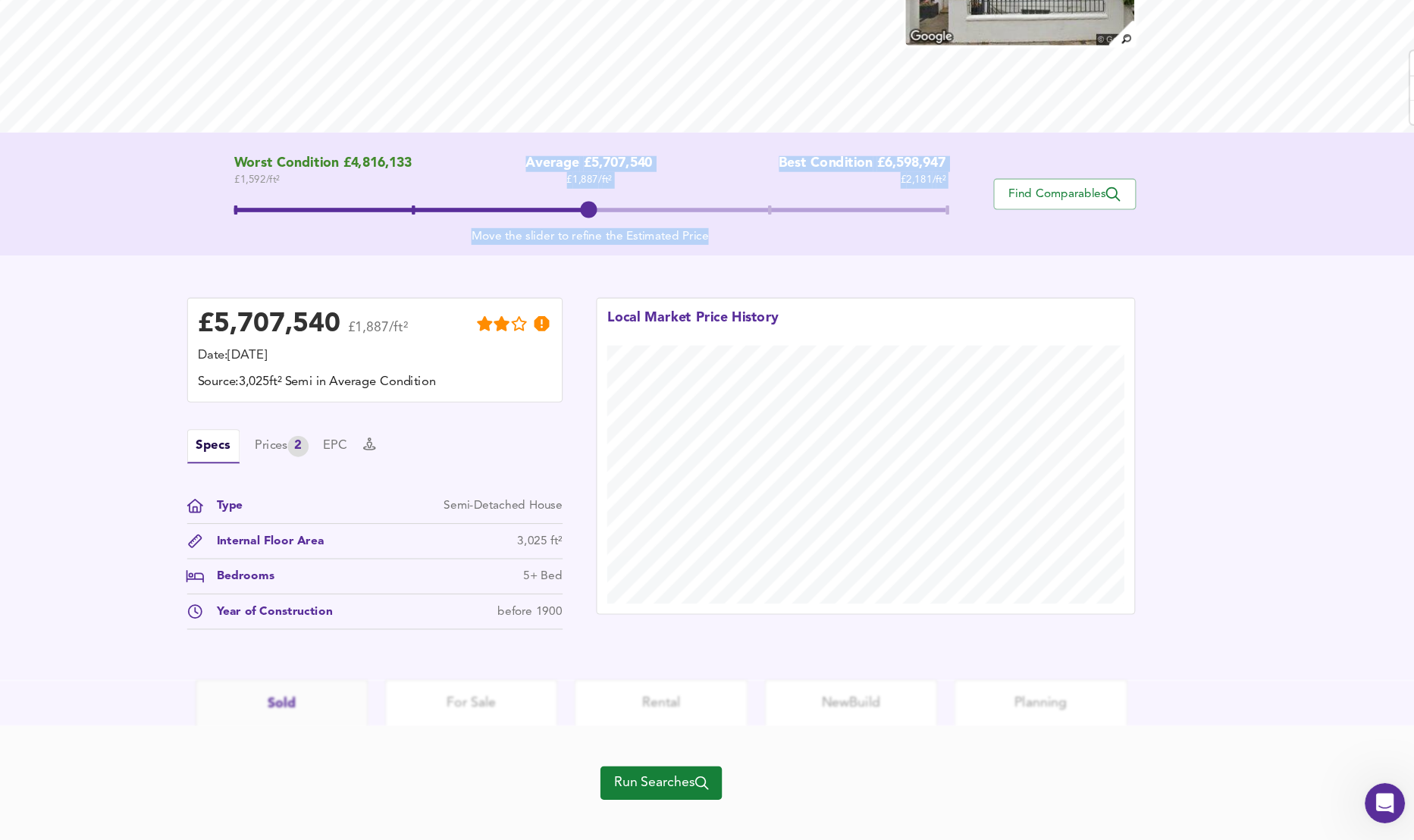
scroll to position [132, 0]
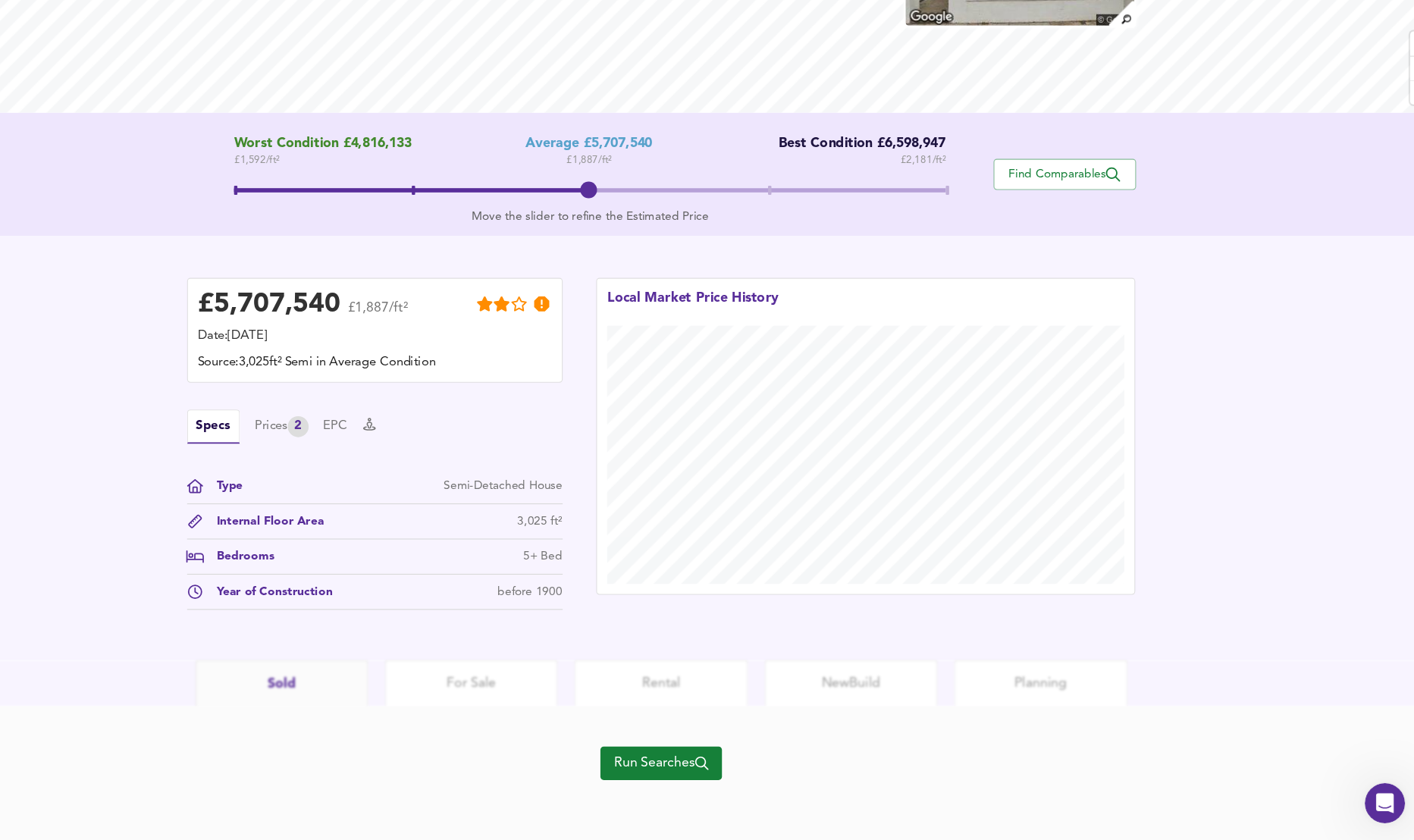
click at [473, 470] on div "Specs Prices 2 EPC" at bounding box center [448, 465] width 340 height 31
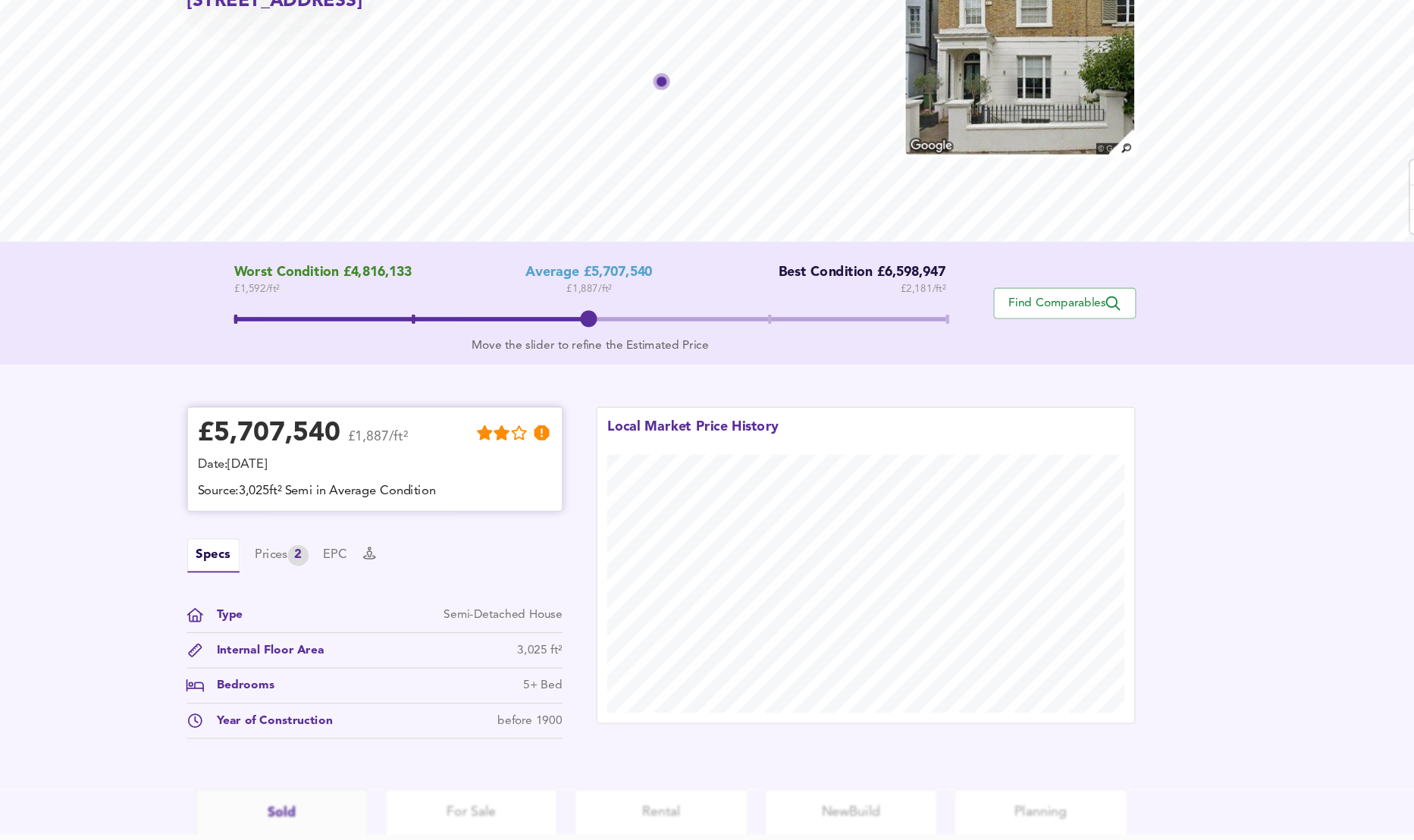
scroll to position [0, 0]
